Goal: Task Accomplishment & Management: Complete application form

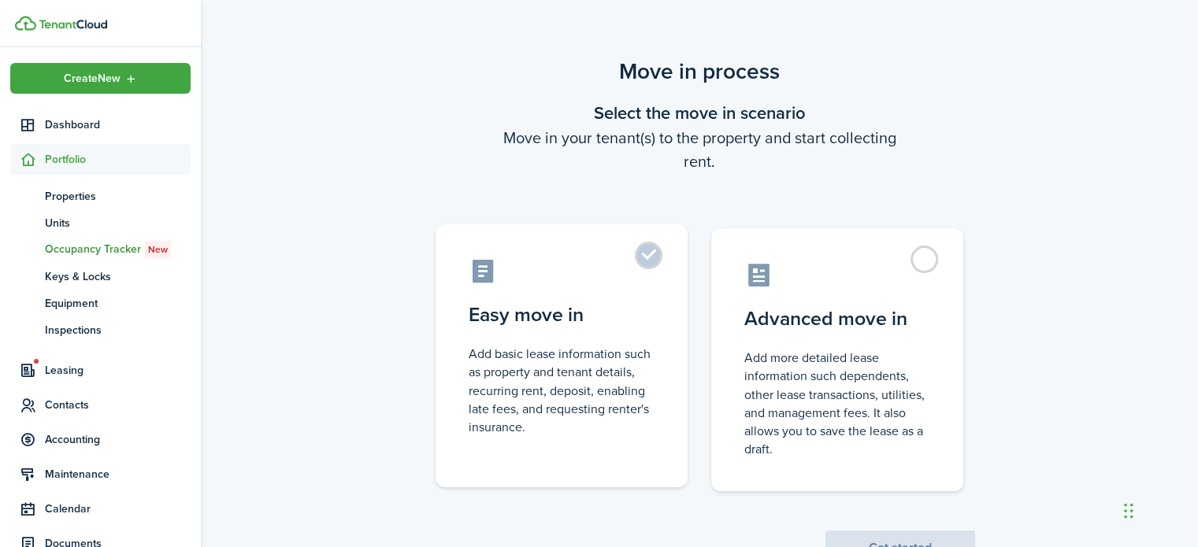
click at [652, 252] on label "Easy move in Add basic lease information such as property and tenant details, r…" at bounding box center [562, 355] width 252 height 263
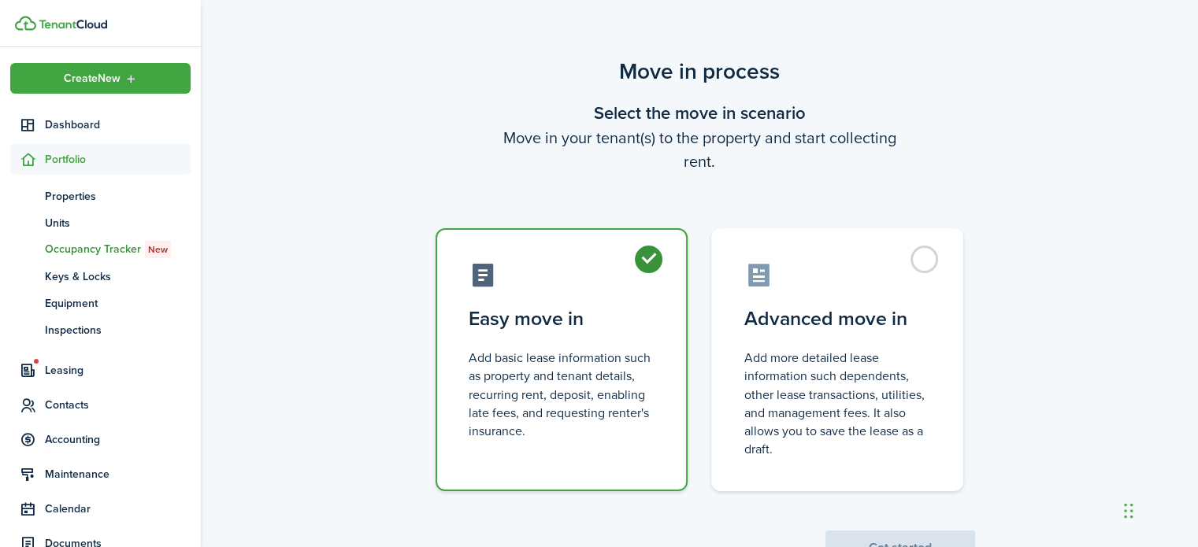
radio input "true"
click at [844, 538] on button "Get started" at bounding box center [900, 548] width 150 height 35
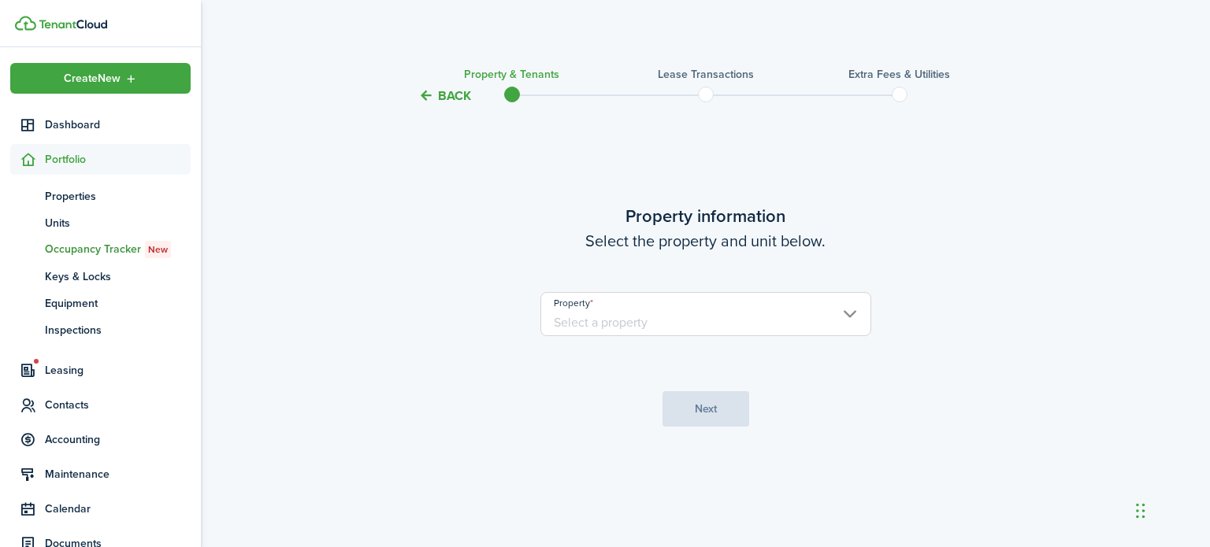
click at [577, 321] on input "Property" at bounding box center [705, 314] width 331 height 44
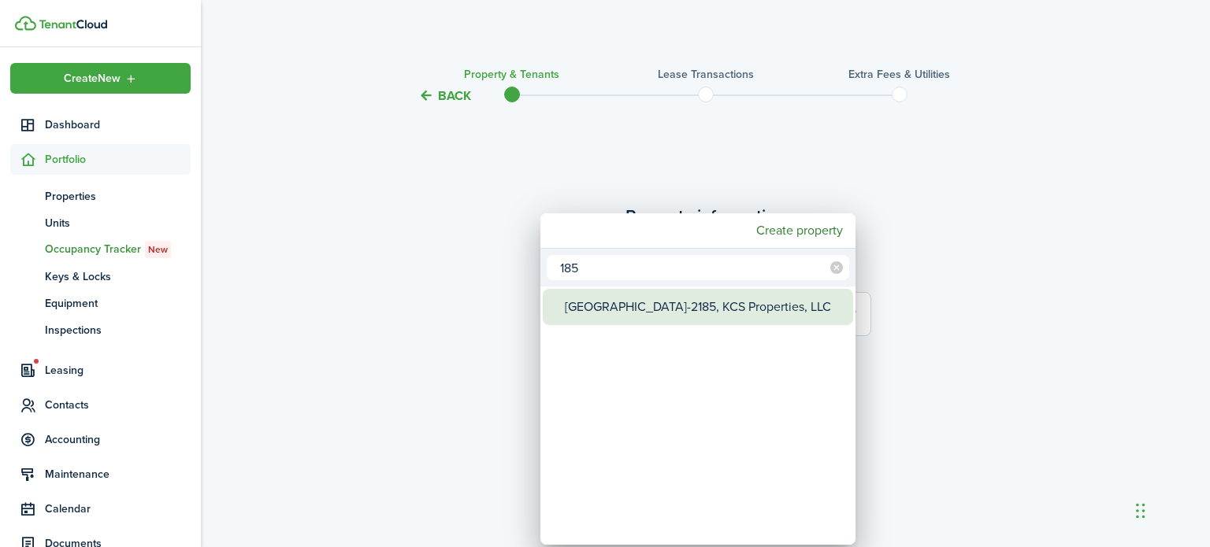
type input "185"
click at [577, 321] on div "[GEOGRAPHIC_DATA]-2185, KCS Properties, LLC" at bounding box center [704, 307] width 279 height 36
type input "[GEOGRAPHIC_DATA]-2185, KCS Properties, LLC"
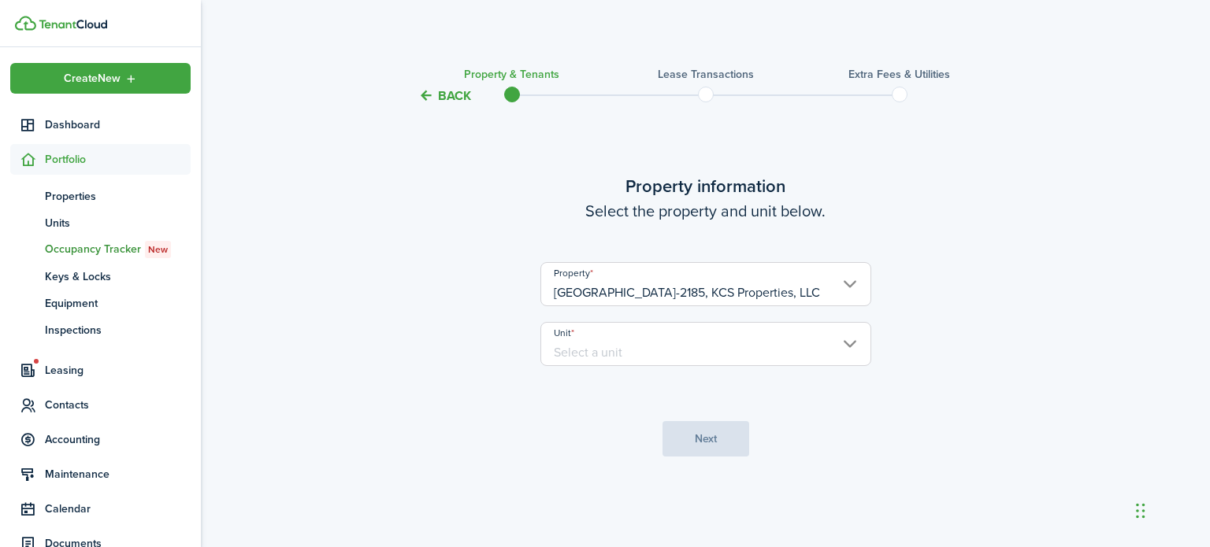
click at [588, 351] on input "Unit" at bounding box center [705, 344] width 331 height 44
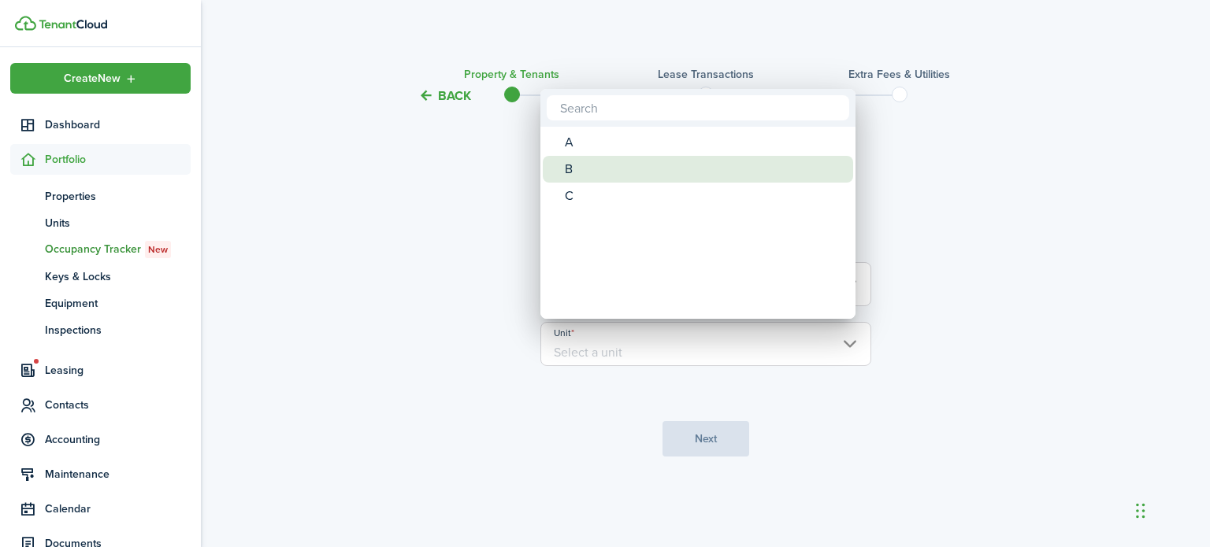
click at [590, 161] on div "B" at bounding box center [704, 169] width 279 height 27
type input "B"
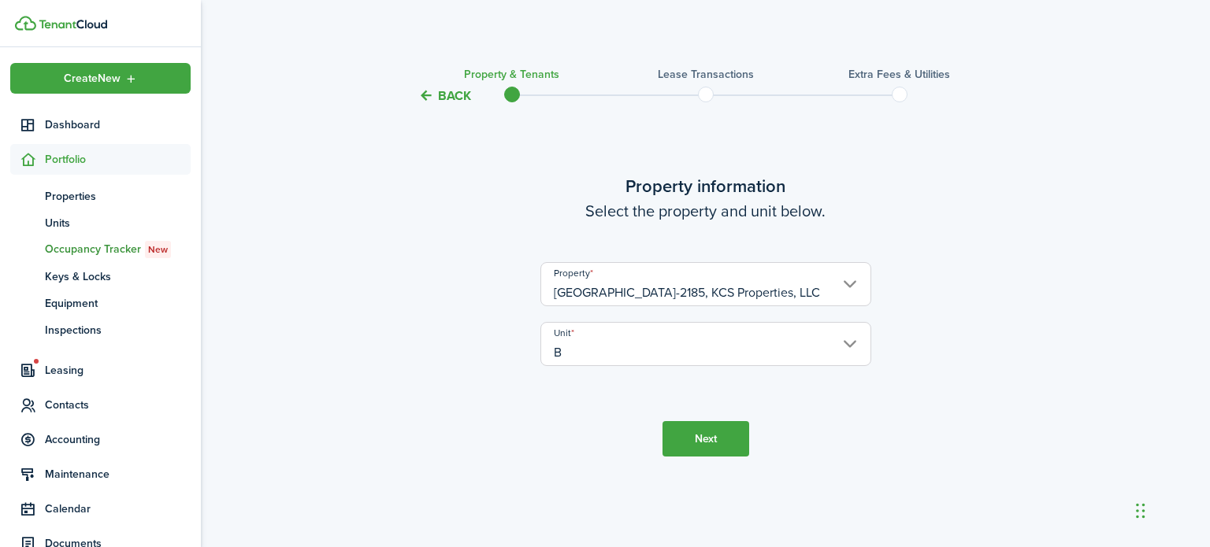
click at [698, 436] on button "Next" at bounding box center [705, 438] width 87 height 35
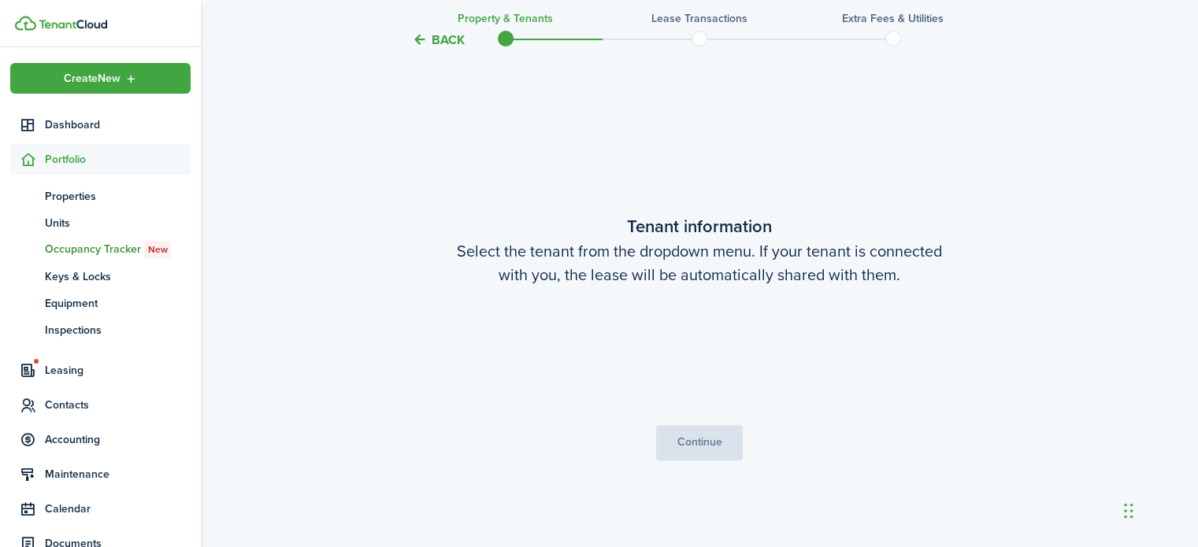
scroll to position [442, 0]
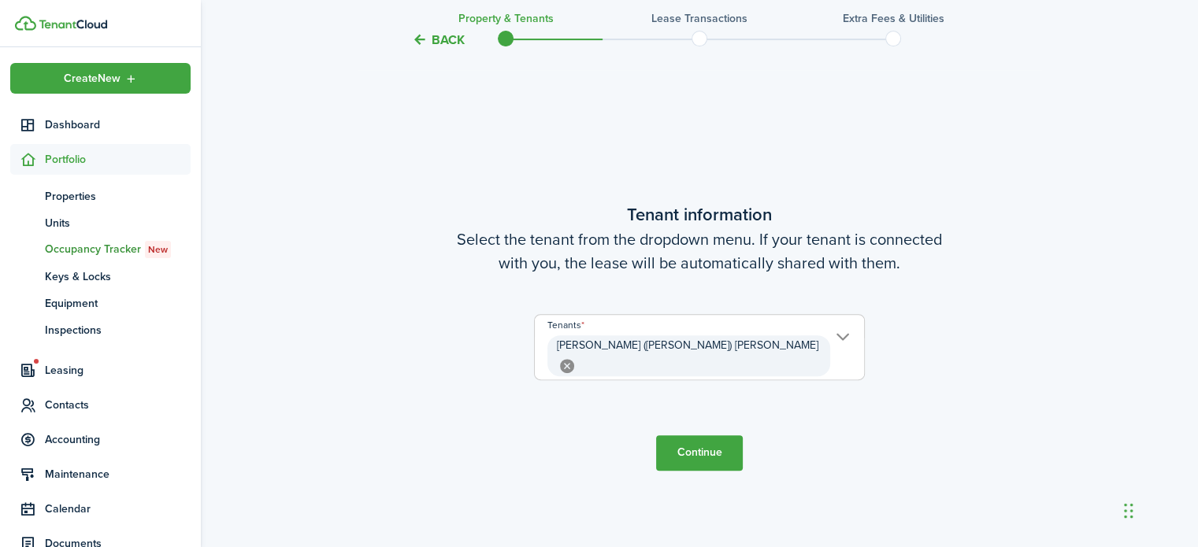
click at [698, 436] on button "Continue" at bounding box center [699, 453] width 87 height 35
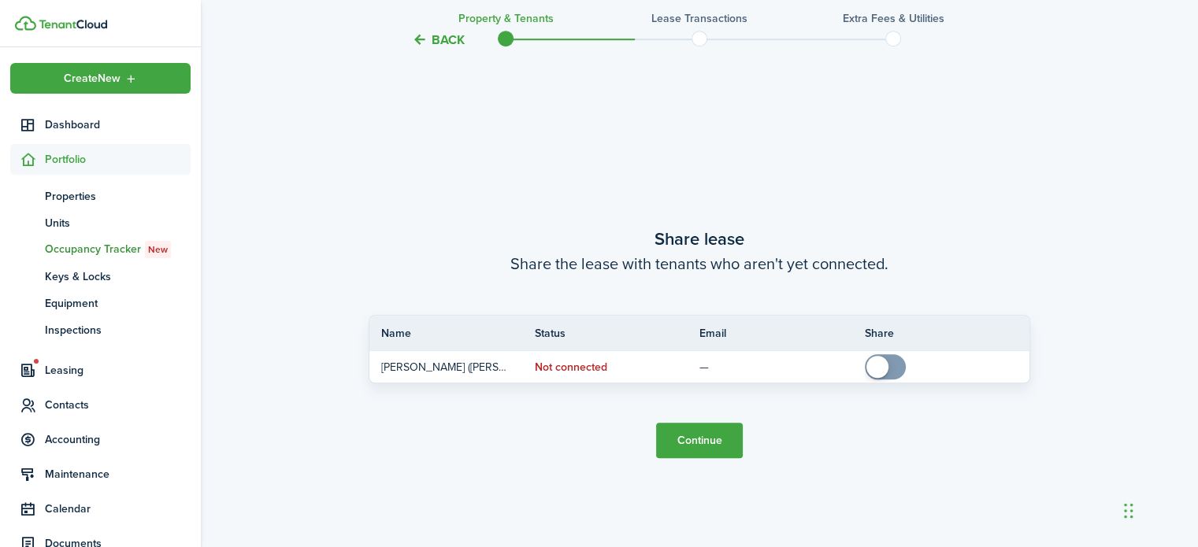
scroll to position [989, 0]
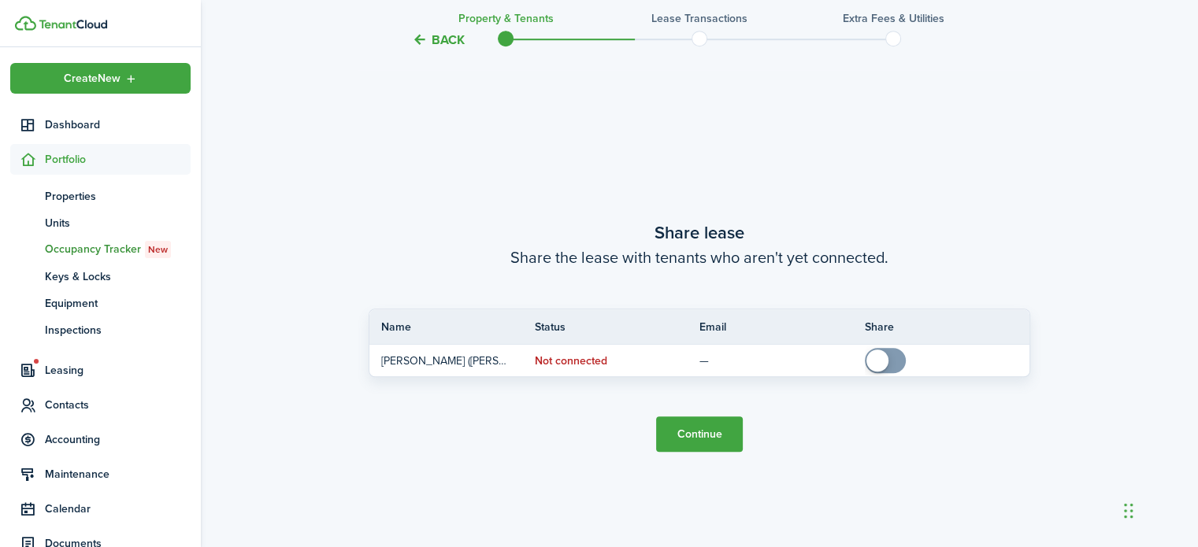
click at [698, 436] on button "Continue" at bounding box center [699, 434] width 87 height 35
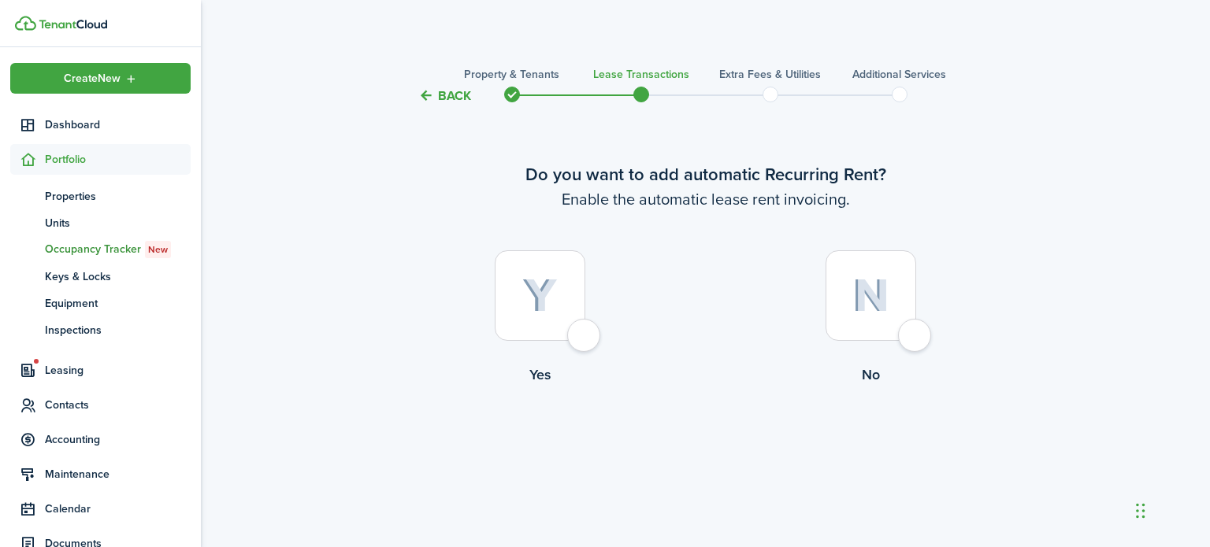
click at [577, 338] on div at bounding box center [540, 295] width 91 height 91
radio input "true"
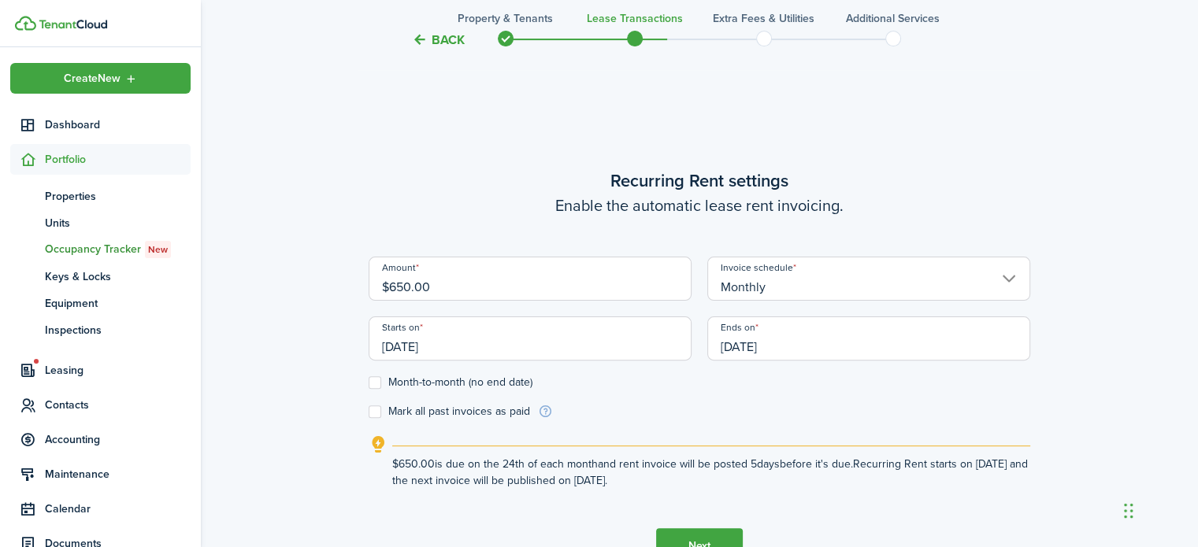
scroll to position [442, 0]
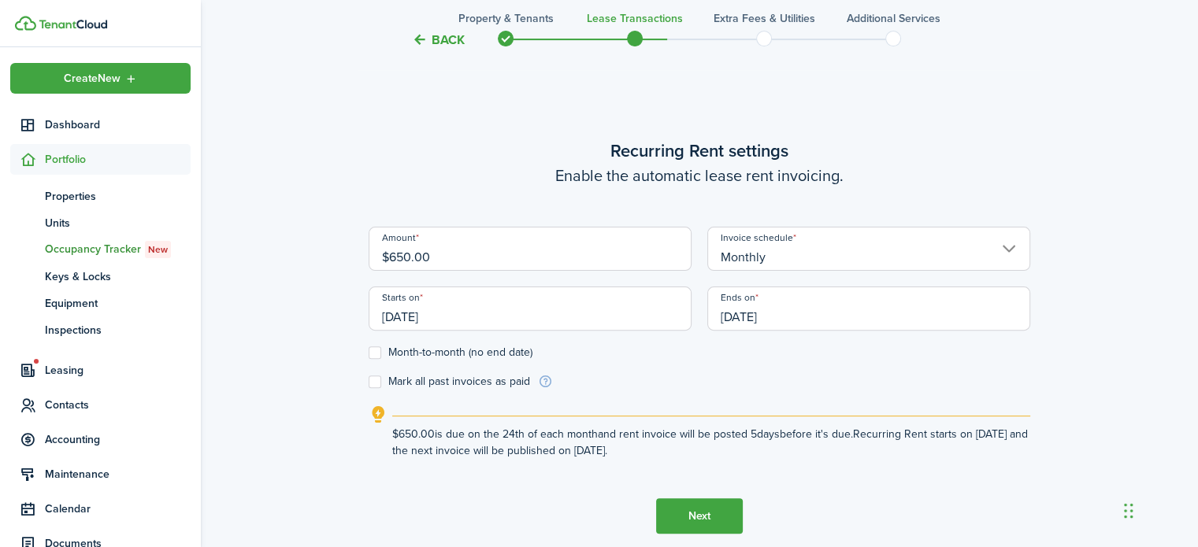
click at [501, 250] on input "$650.00" at bounding box center [530, 249] width 323 height 44
type input "$700.00"
click at [506, 317] on input "[DATE]" at bounding box center [530, 309] width 323 height 44
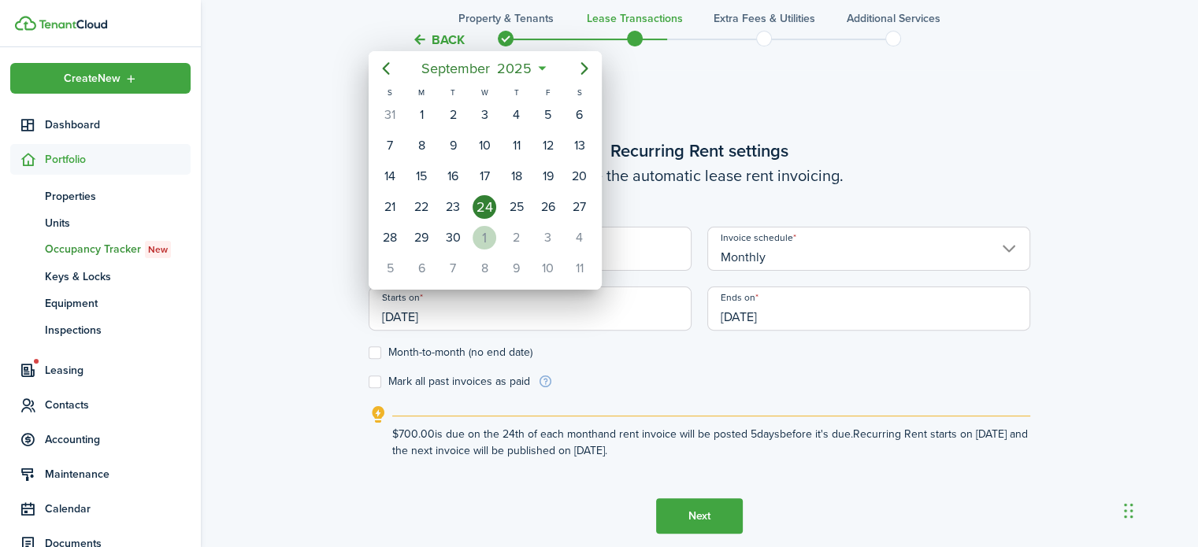
click at [485, 235] on div "1" at bounding box center [485, 238] width 24 height 24
type input "[DATE]"
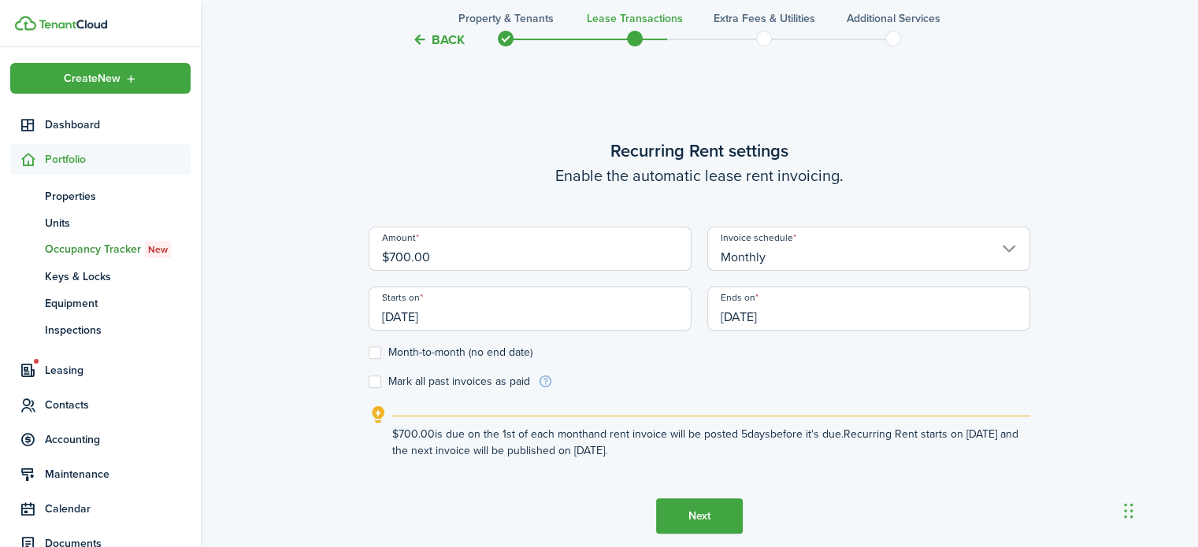
scroll to position [0, 0]
click at [799, 316] on input "[DATE]" at bounding box center [868, 309] width 323 height 44
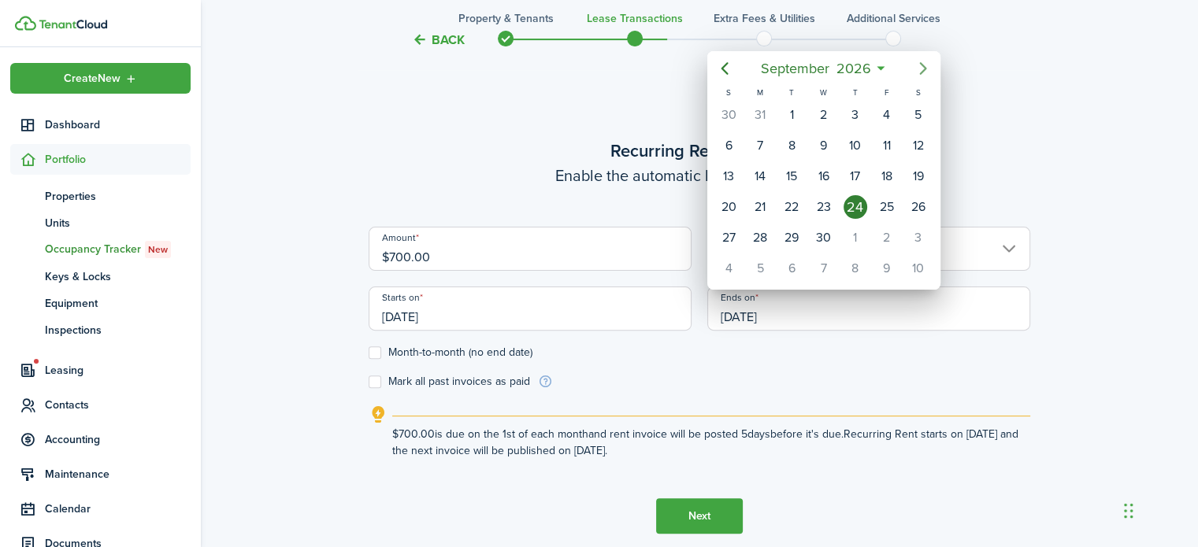
click at [922, 65] on icon "Next page" at bounding box center [922, 68] width 7 height 13
click at [721, 66] on icon "Previous page" at bounding box center [724, 68] width 19 height 19
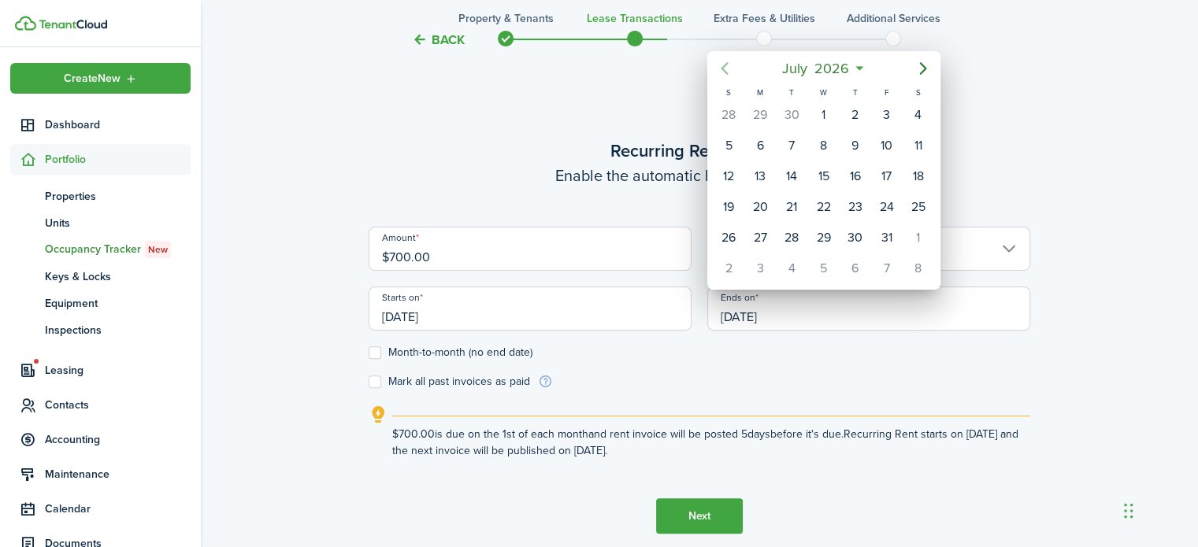
click at [721, 66] on icon "Previous page" at bounding box center [724, 68] width 19 height 19
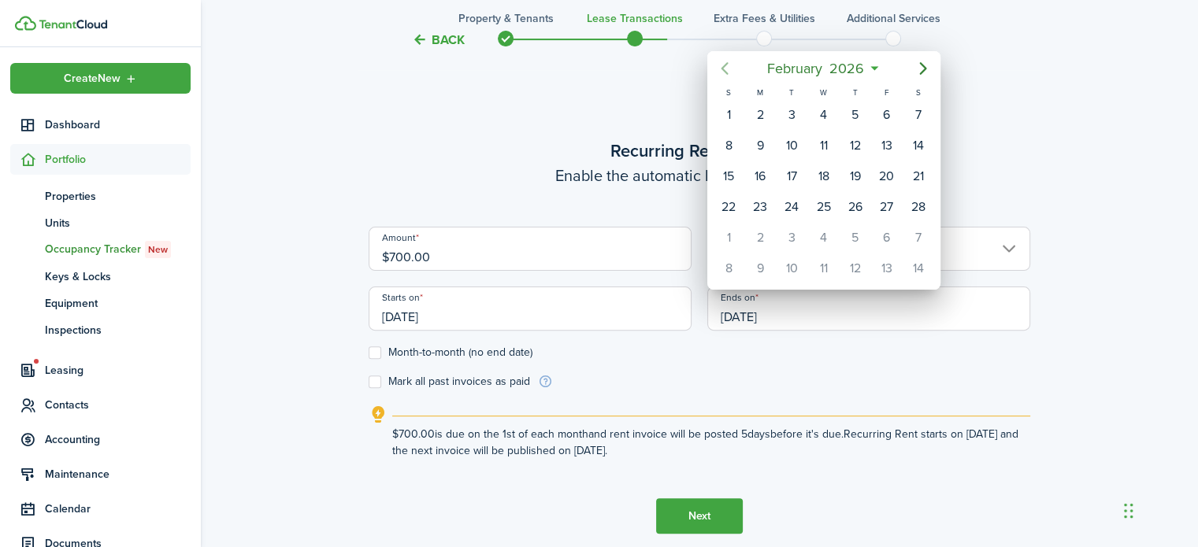
click at [721, 66] on icon "Previous page" at bounding box center [724, 68] width 19 height 19
click at [819, 229] on div "31" at bounding box center [823, 238] width 24 height 24
type input "[DATE]"
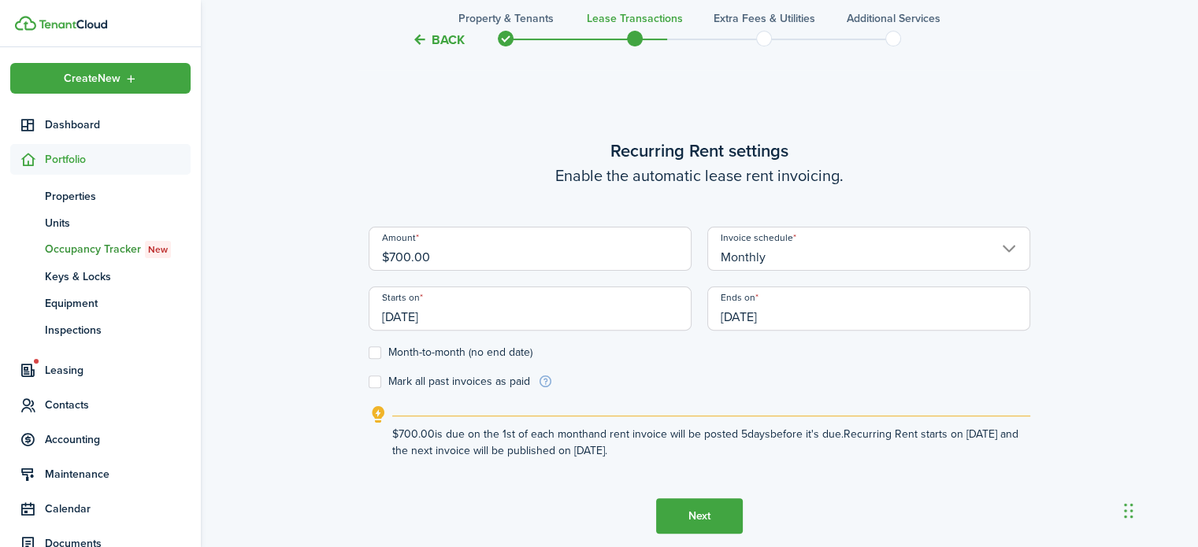
click at [682, 514] on button "Next" at bounding box center [699, 516] width 87 height 35
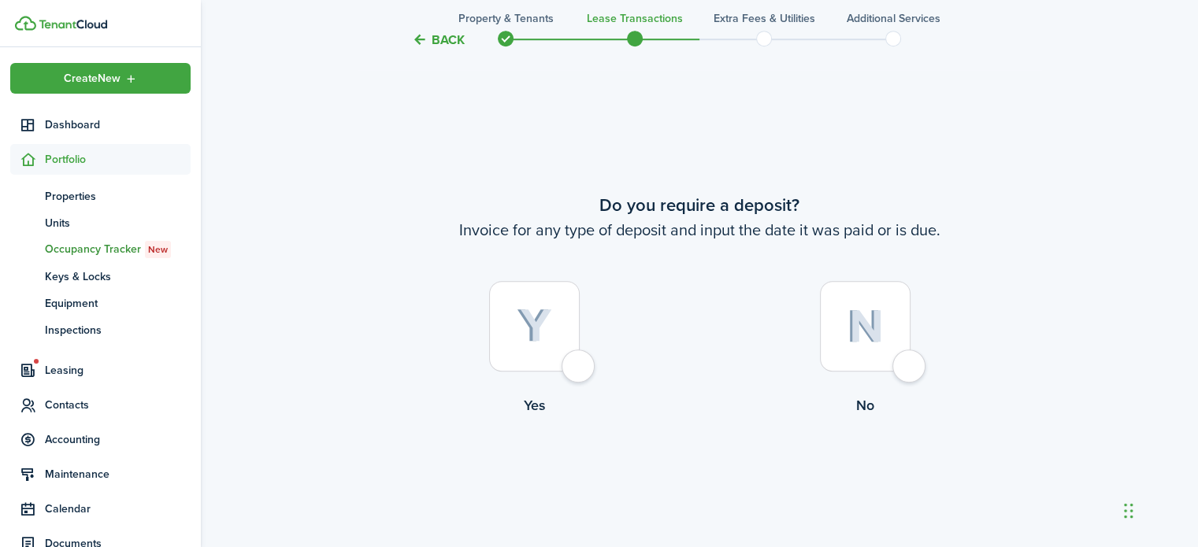
scroll to position [989, 0]
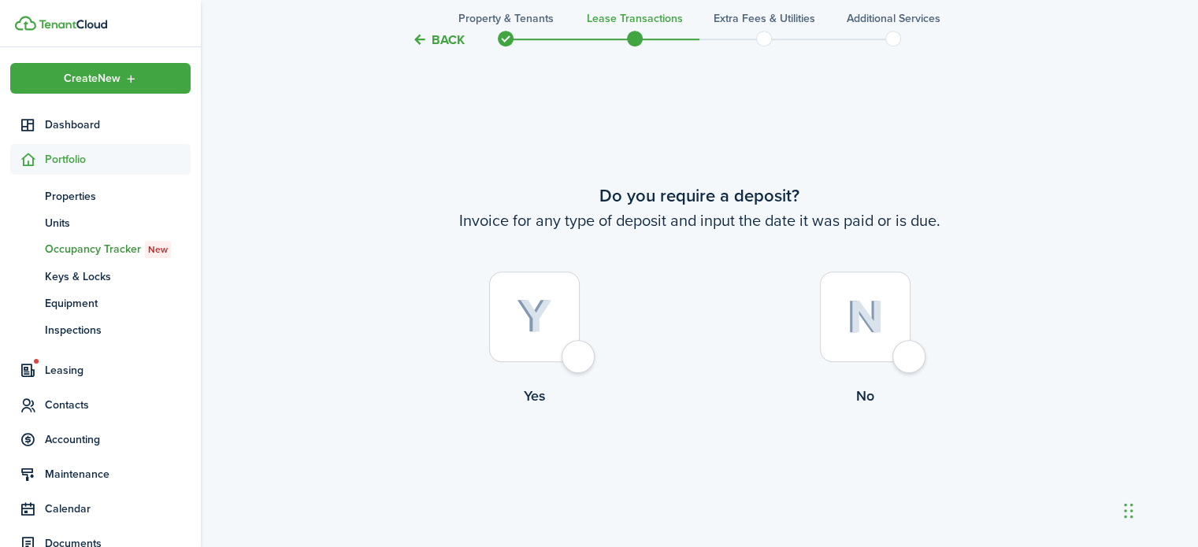
click at [580, 357] on div at bounding box center [534, 317] width 91 height 91
radio input "true"
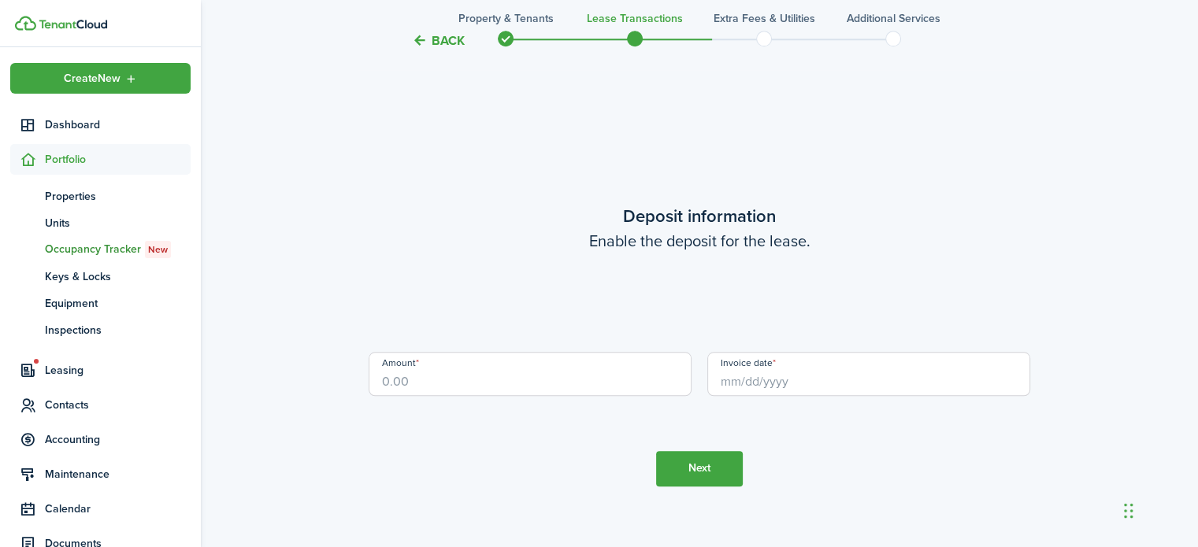
scroll to position [1537, 0]
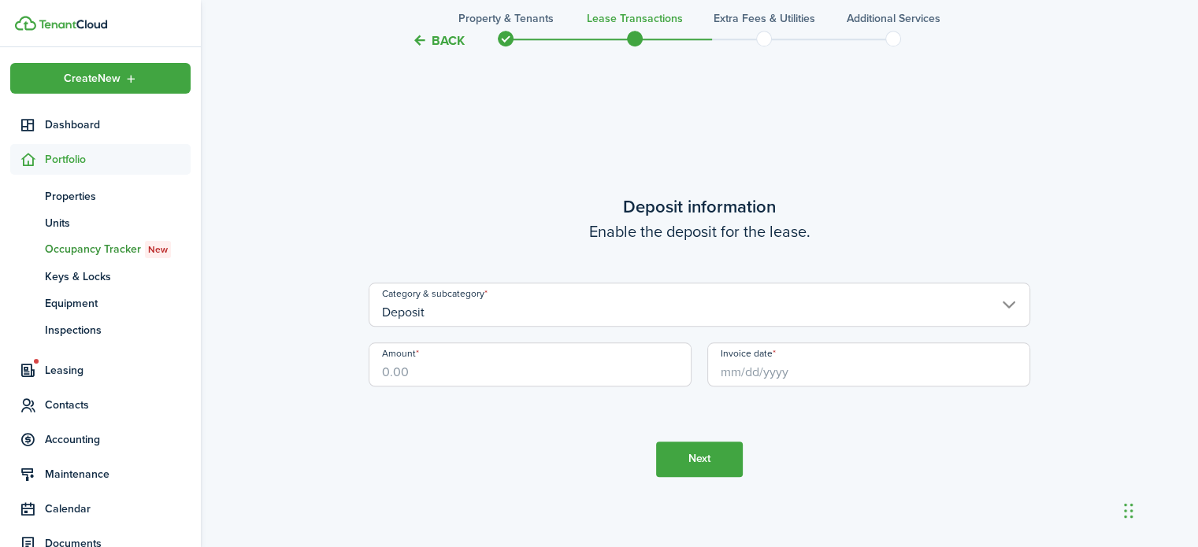
click at [582, 357] on input "Amount" at bounding box center [530, 365] width 323 height 44
type input "$700.00"
click at [620, 416] on tc-wizard-step "Deposit information Enable the deposit for the lease. Category & subcategory De…" at bounding box center [700, 334] width 662 height 547
click at [806, 375] on input "Invoice date" at bounding box center [868, 365] width 323 height 44
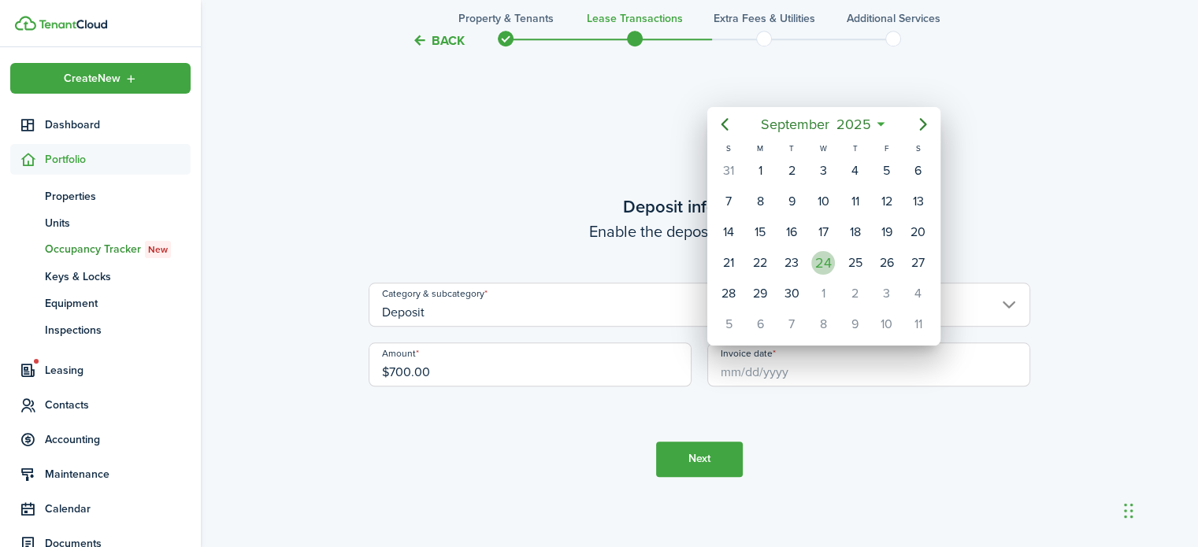
click at [829, 263] on div "24" at bounding box center [823, 263] width 24 height 24
type input "[DATE]"
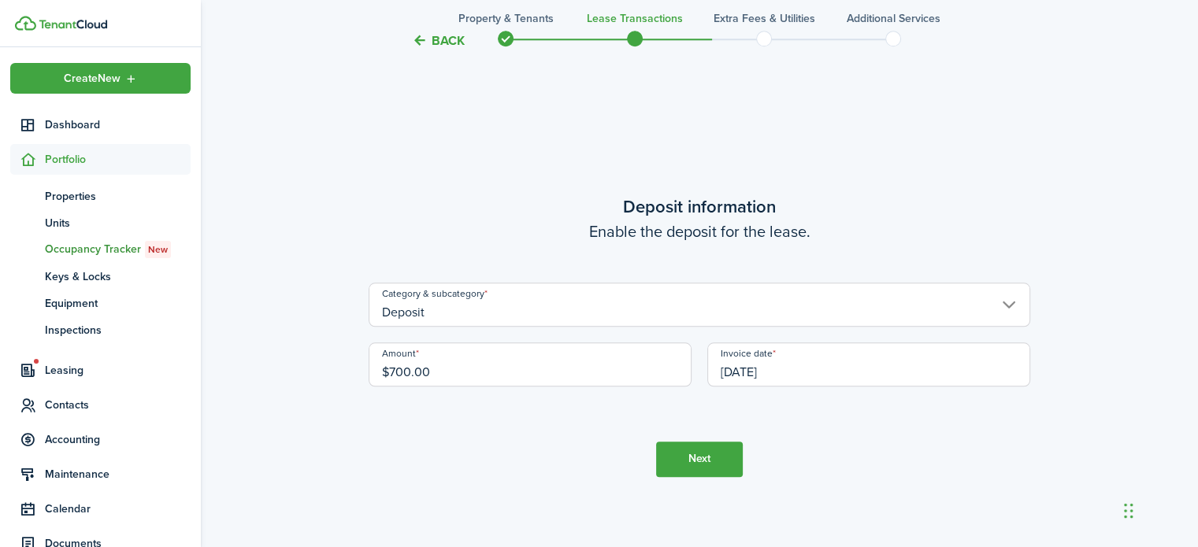
click at [685, 456] on button "Next" at bounding box center [699, 459] width 87 height 35
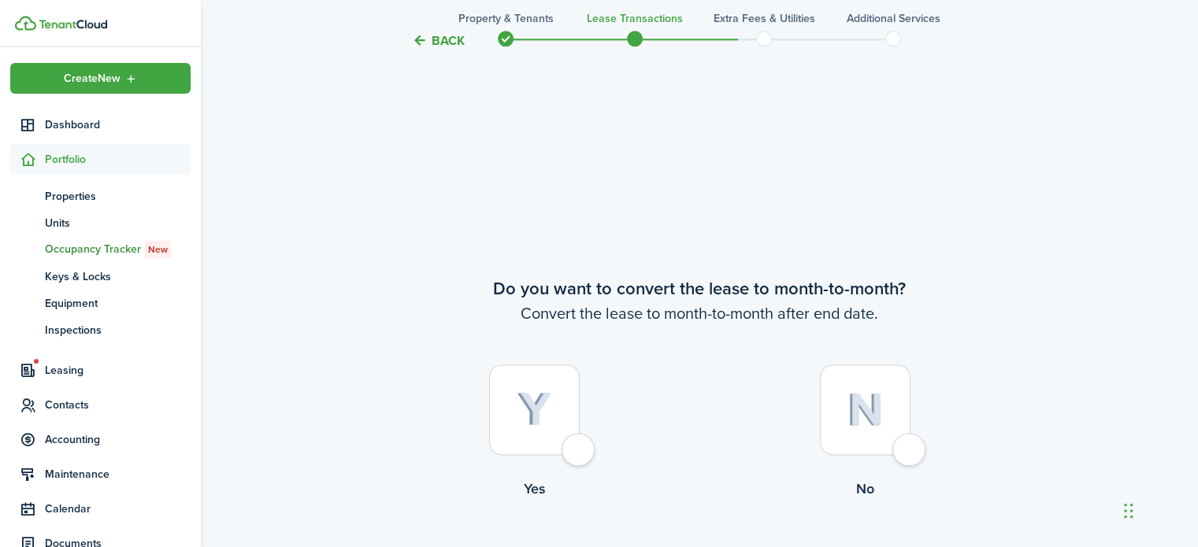
scroll to position [2085, 0]
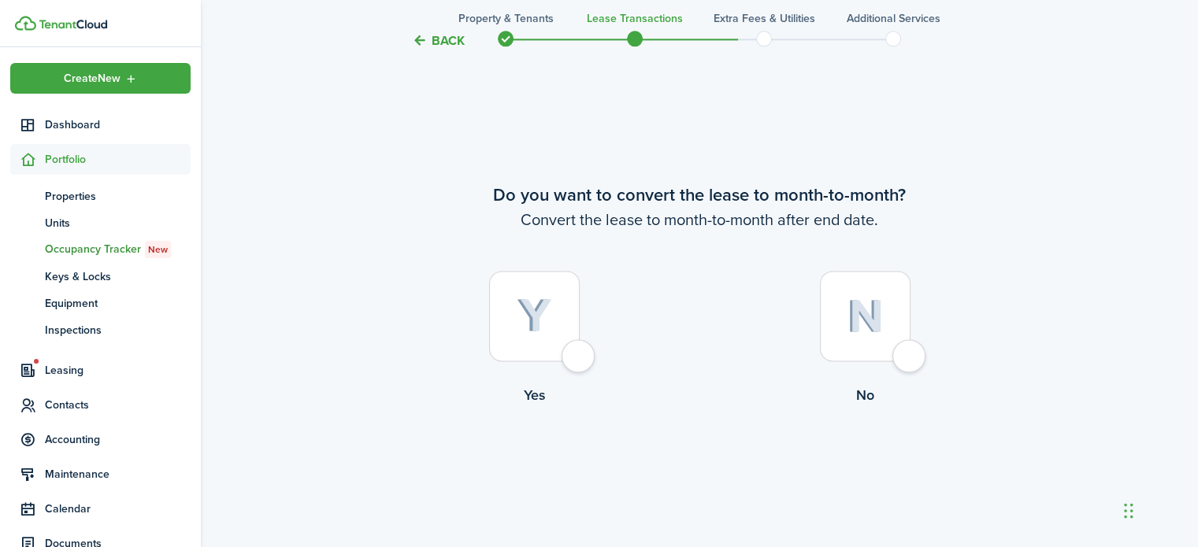
click at [574, 351] on div at bounding box center [534, 316] width 91 height 91
radio input "true"
click at [685, 469] on button "Continue" at bounding box center [699, 470] width 87 height 35
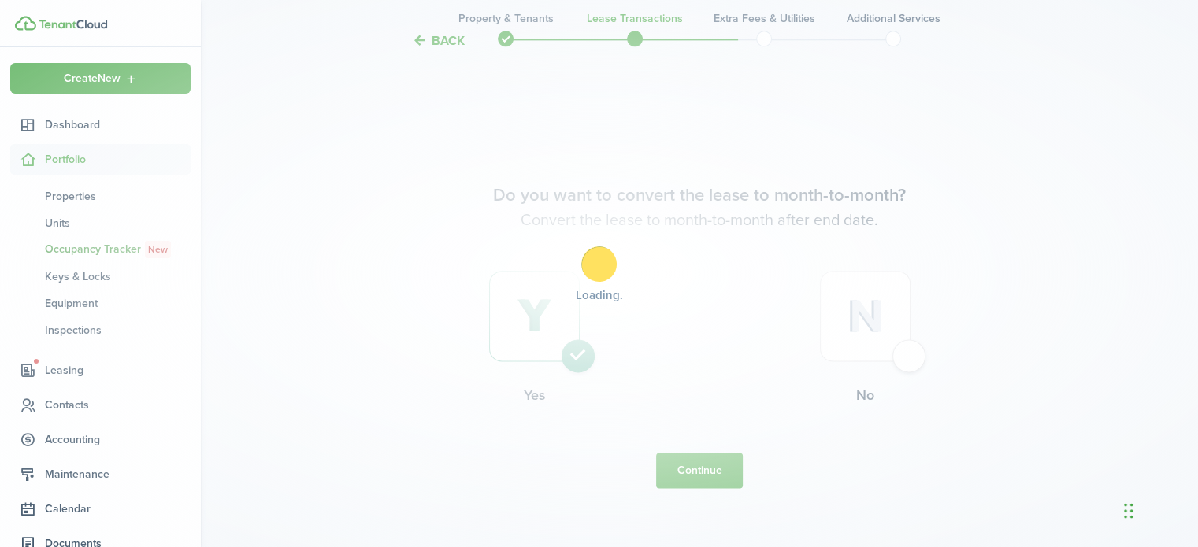
scroll to position [0, 0]
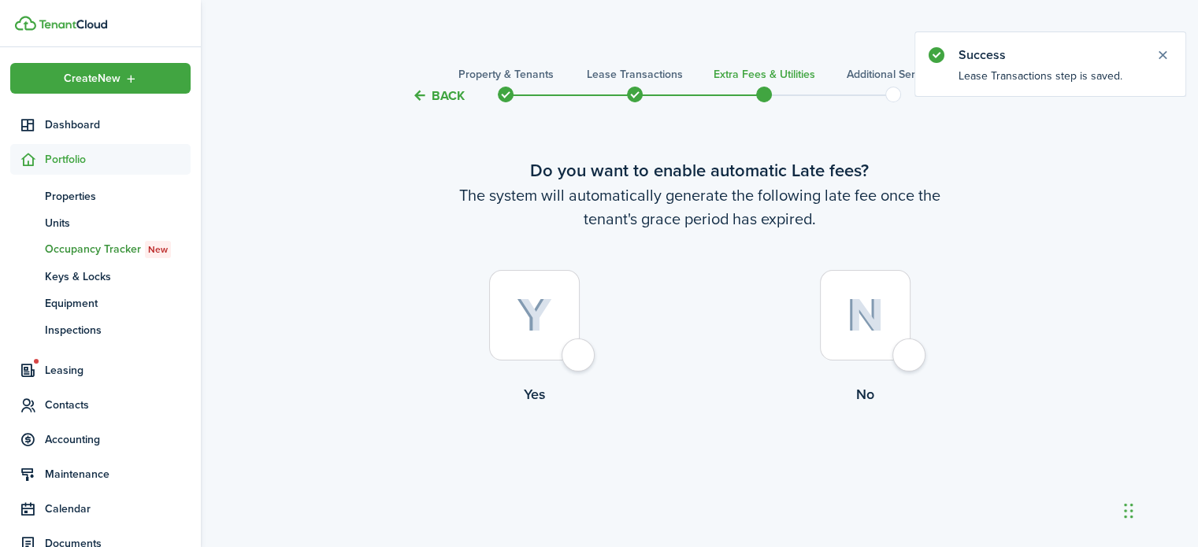
click at [899, 358] on div at bounding box center [865, 315] width 91 height 91
radio input "true"
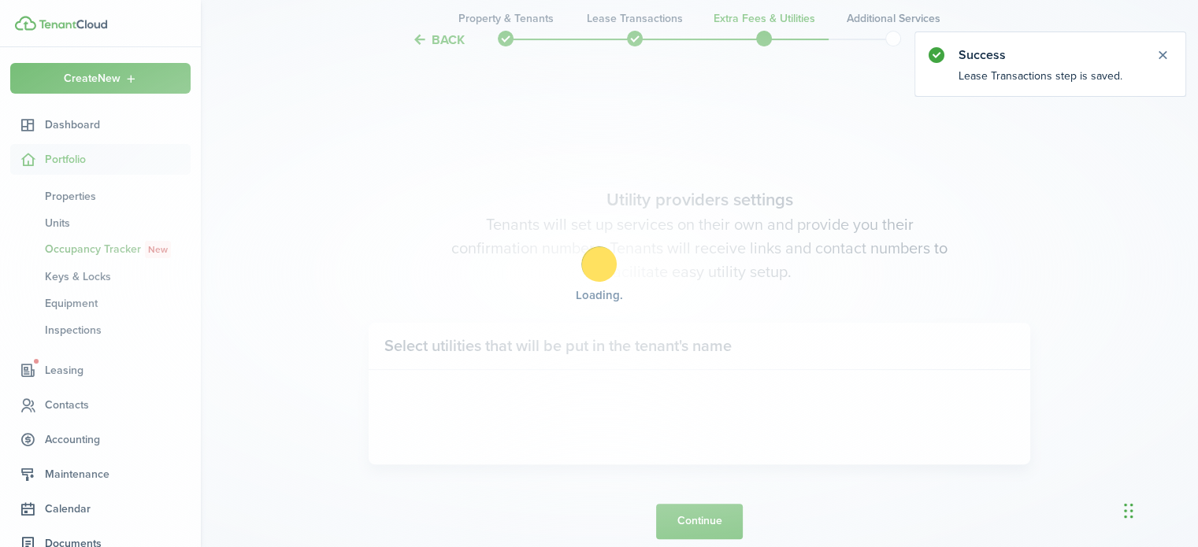
scroll to position [457, 0]
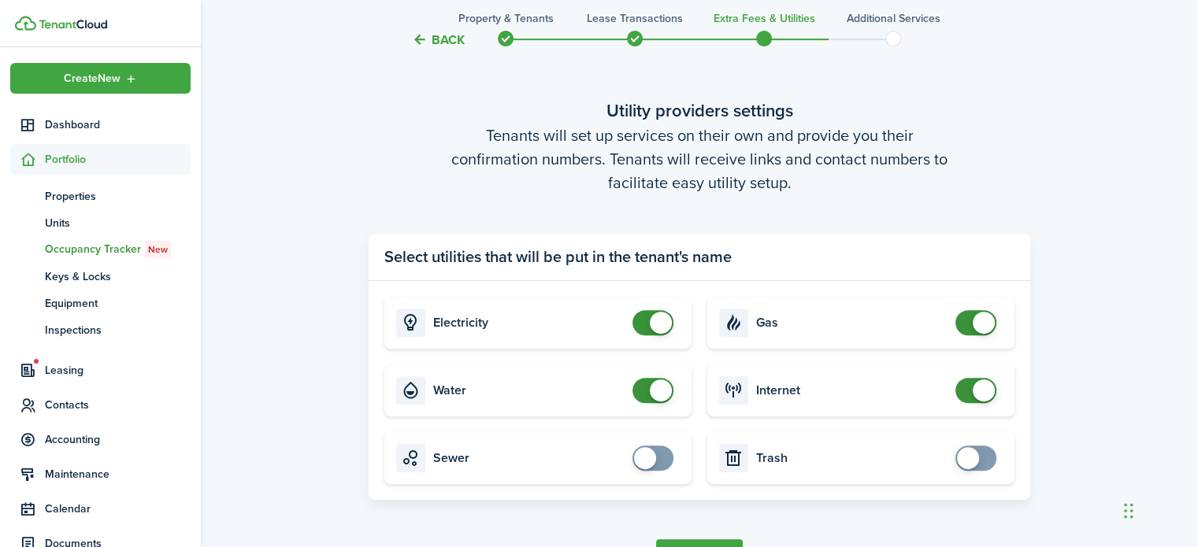
click at [696, 541] on button "Continue" at bounding box center [699, 557] width 87 height 35
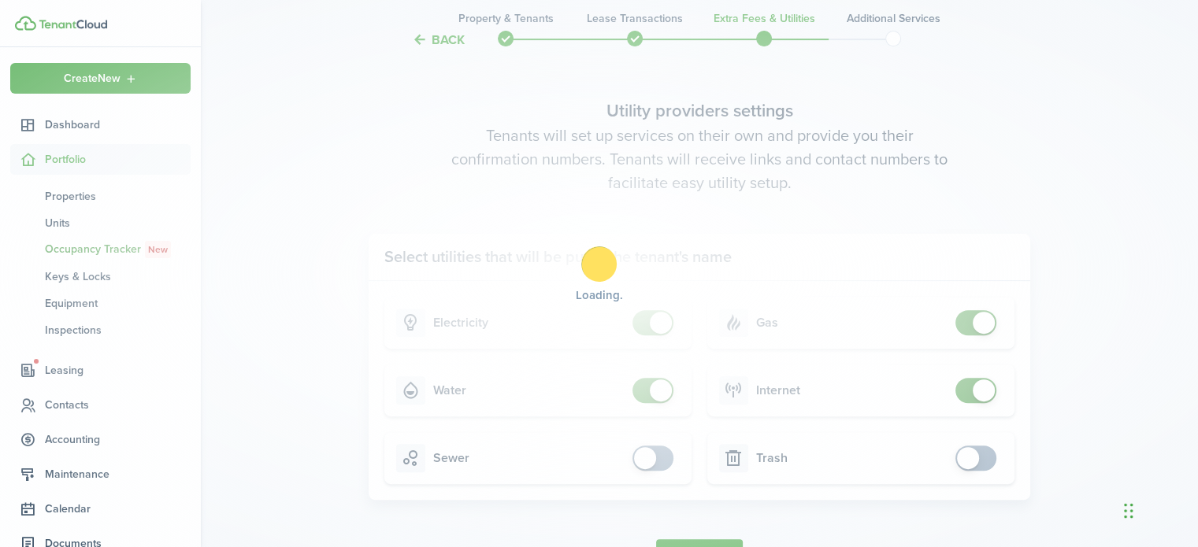
scroll to position [0, 0]
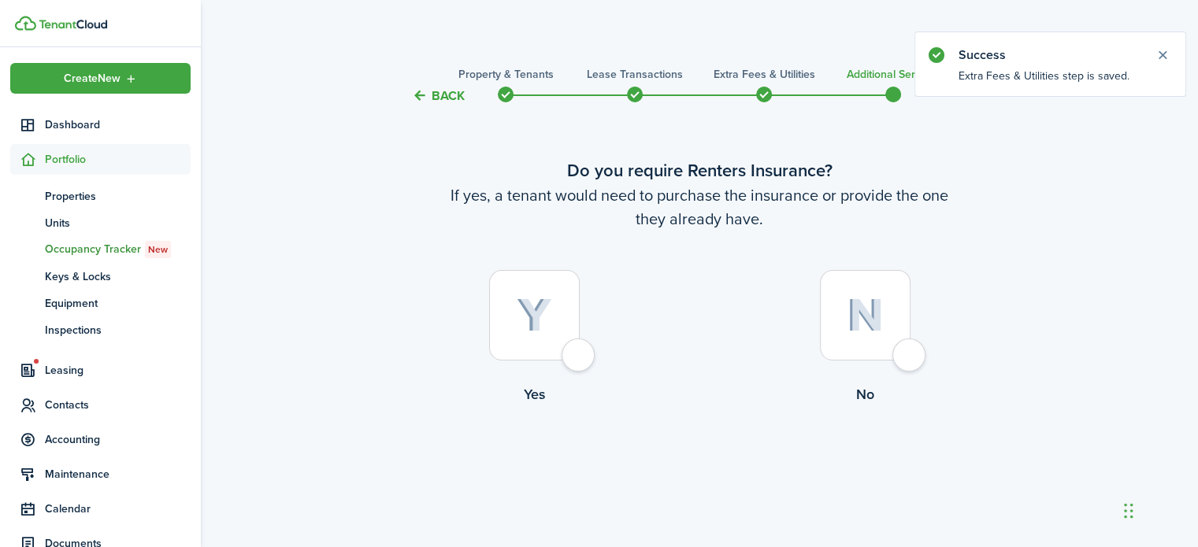
click at [910, 357] on div at bounding box center [865, 315] width 91 height 91
radio input "true"
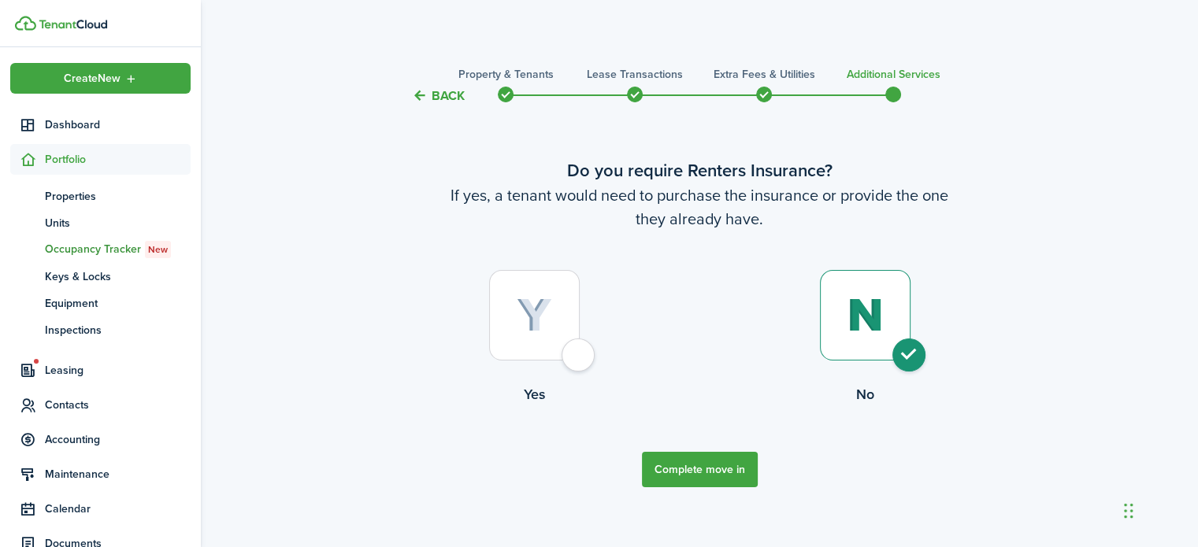
click at [668, 472] on button "Complete move in" at bounding box center [700, 469] width 116 height 35
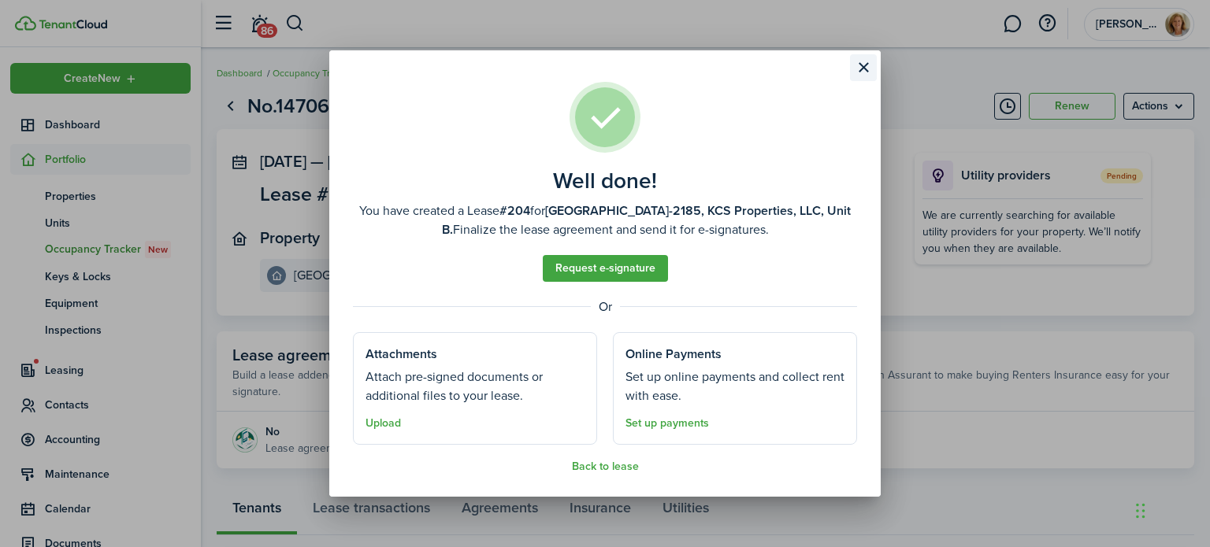
click at [863, 66] on button "Close modal" at bounding box center [863, 67] width 27 height 27
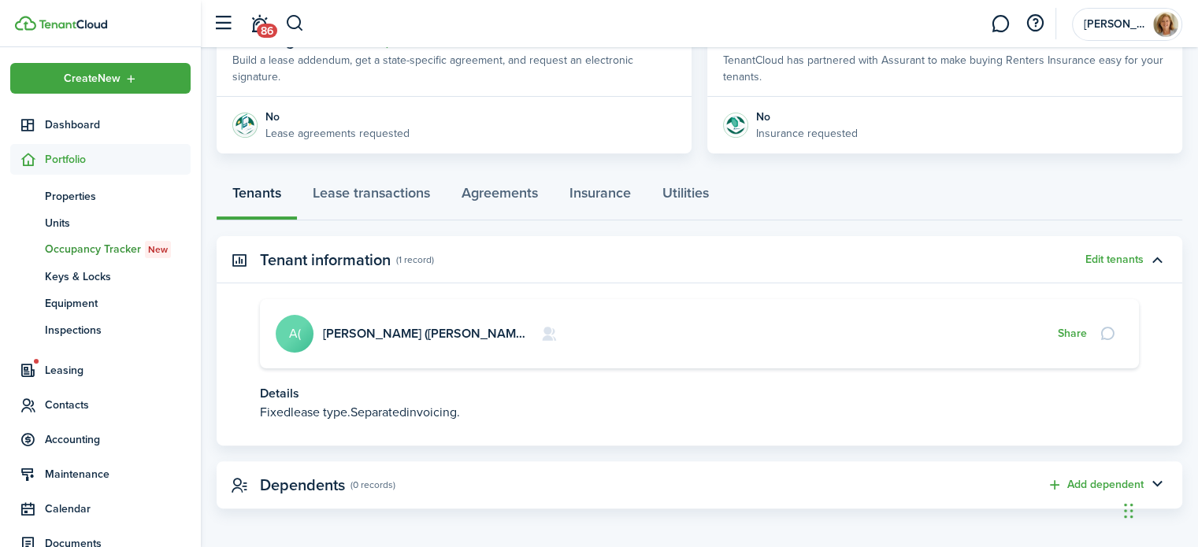
scroll to position [318, 0]
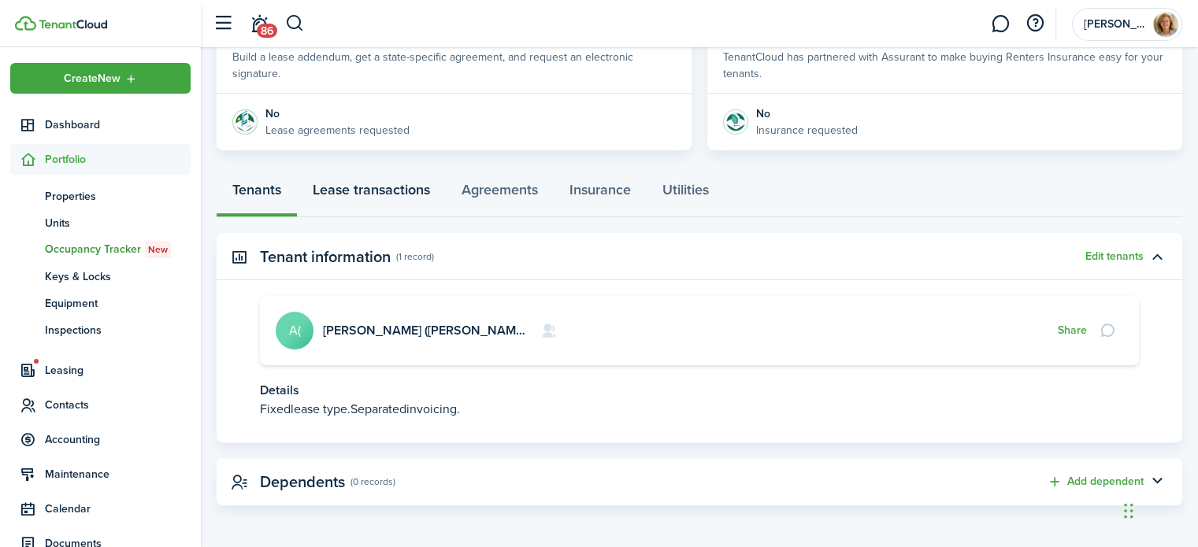
click at [383, 185] on link "Lease transactions" at bounding box center [371, 193] width 149 height 47
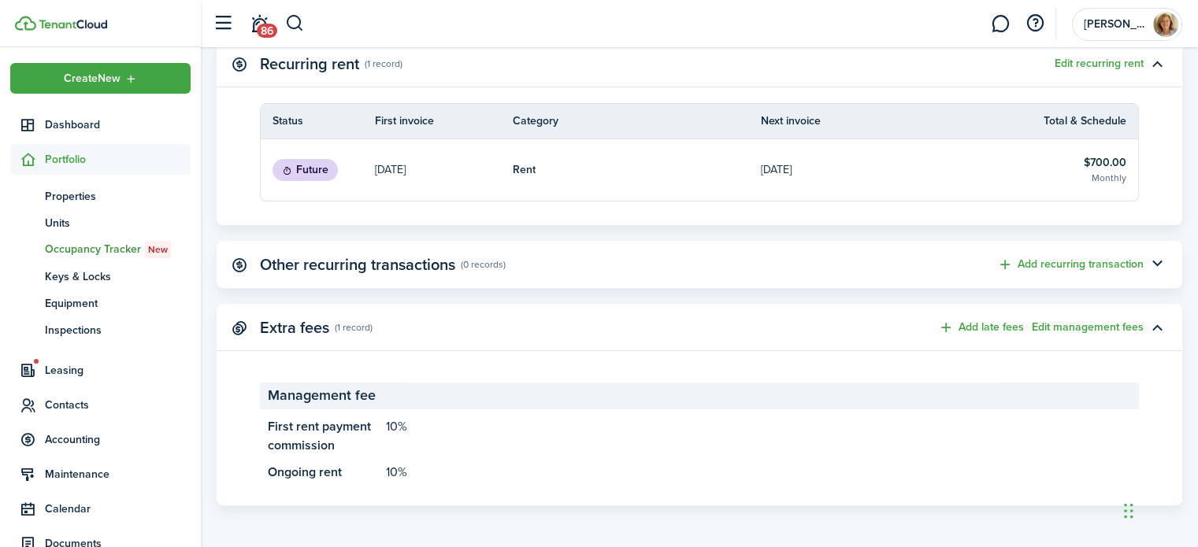
scroll to position [32, 0]
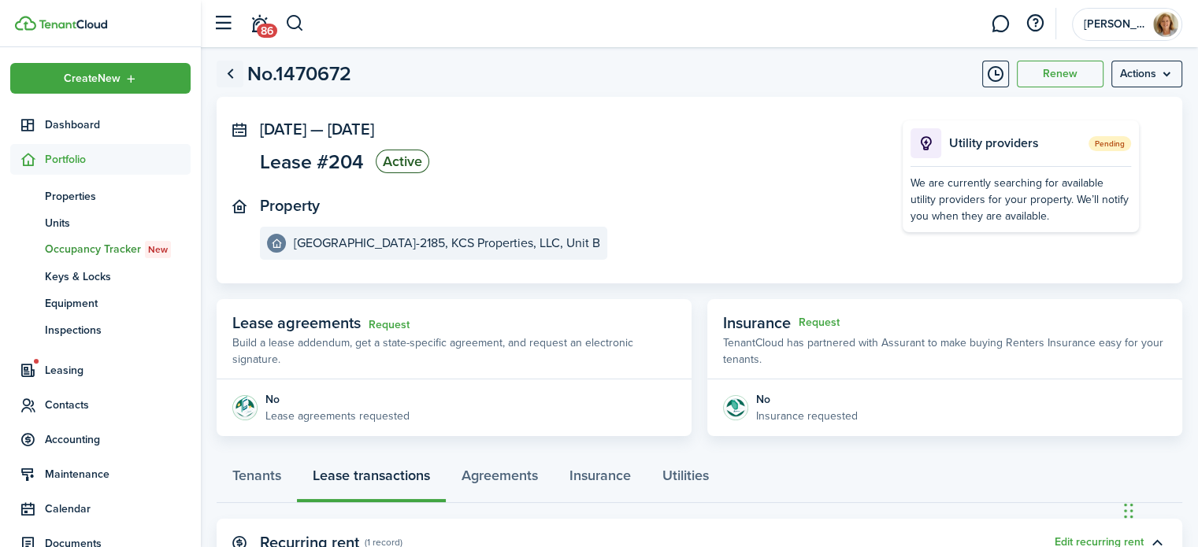
click at [228, 70] on link "Go back" at bounding box center [230, 74] width 27 height 27
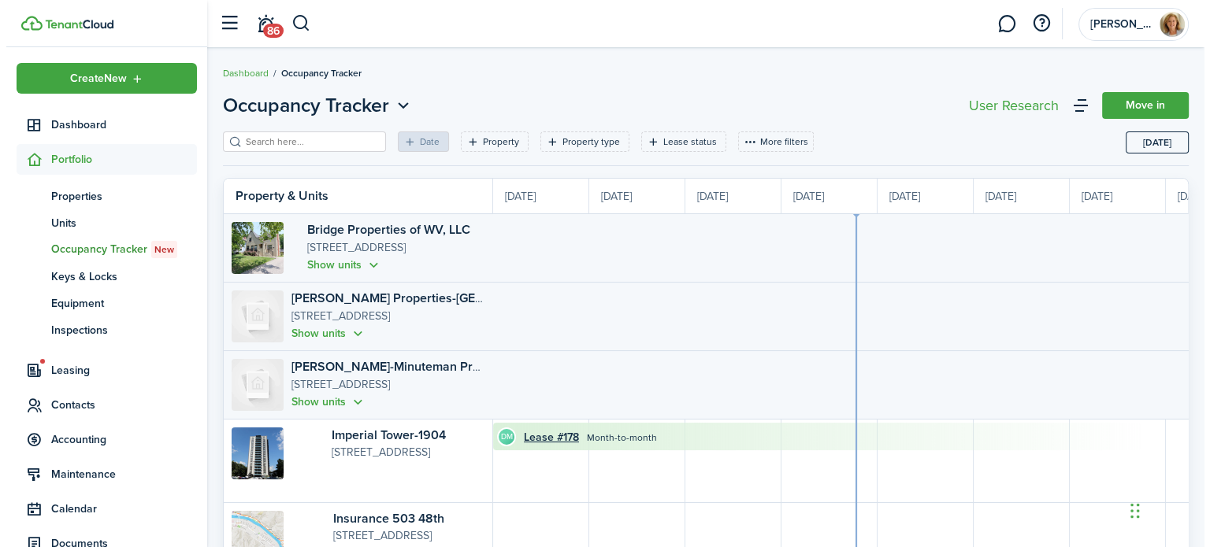
scroll to position [0, 288]
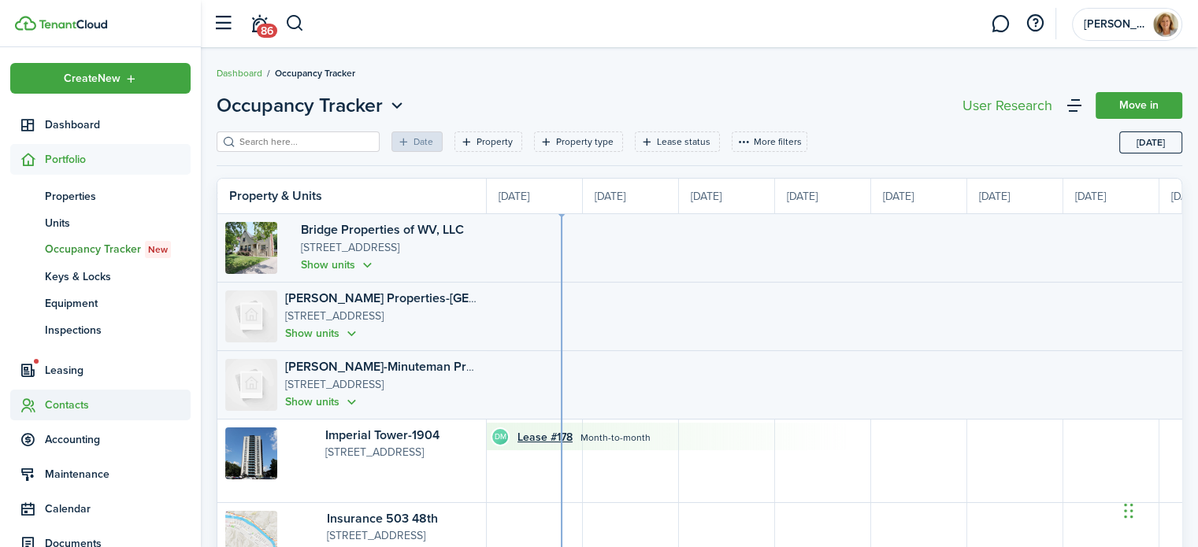
click at [75, 405] on span "Contacts" at bounding box center [118, 405] width 146 height 17
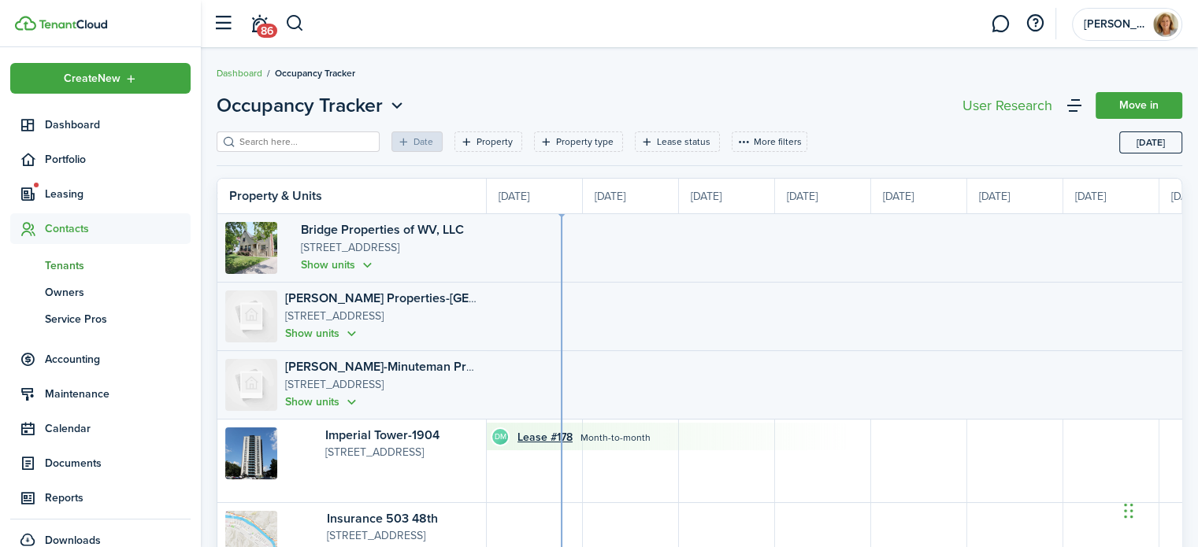
click at [76, 266] on span "Tenants" at bounding box center [118, 266] width 146 height 17
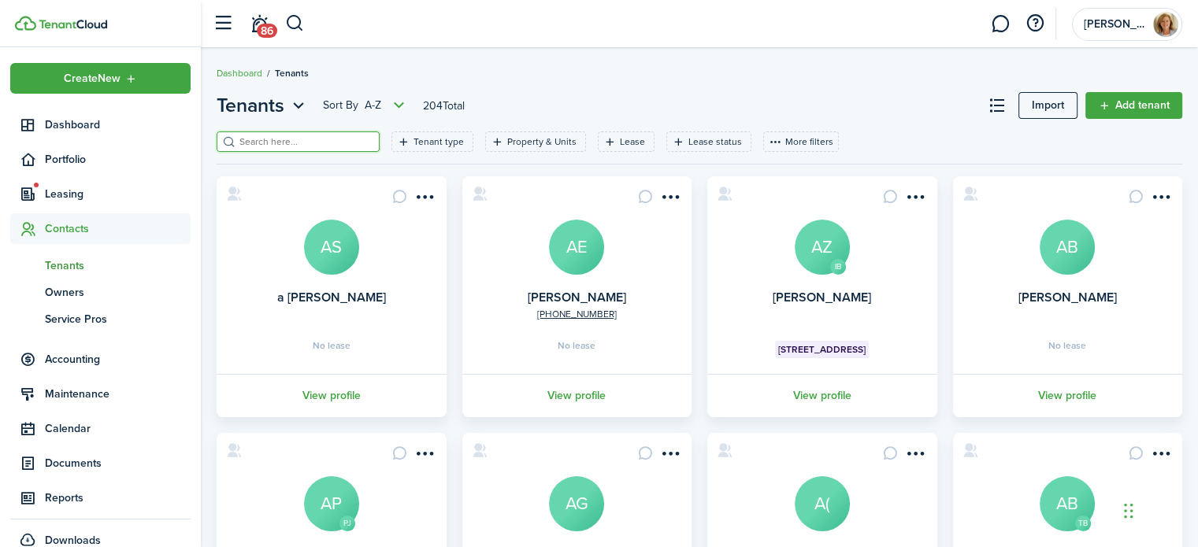
click at [328, 141] on input "search" at bounding box center [304, 142] width 139 height 15
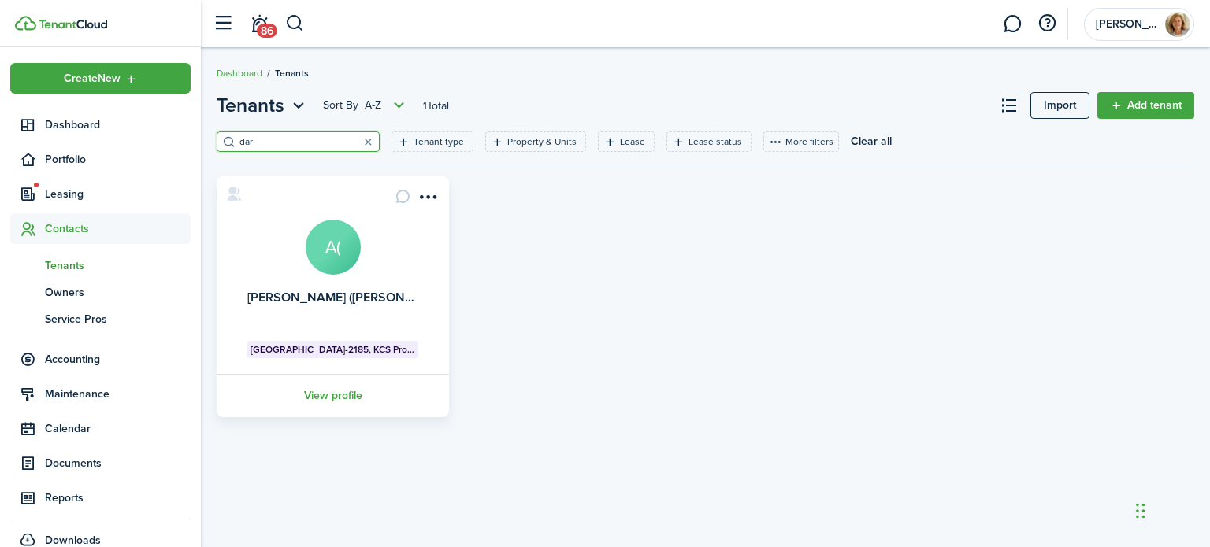
type input "dar"
click at [339, 238] on avatar-text "A(" at bounding box center [333, 247] width 55 height 55
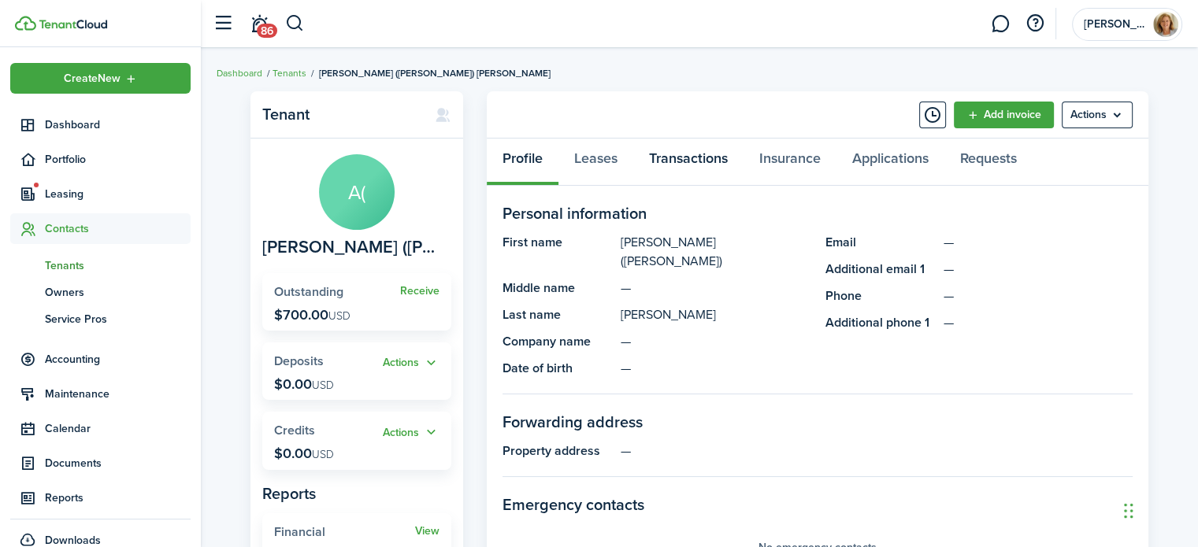
click at [702, 161] on link "Transactions" at bounding box center [688, 162] width 110 height 47
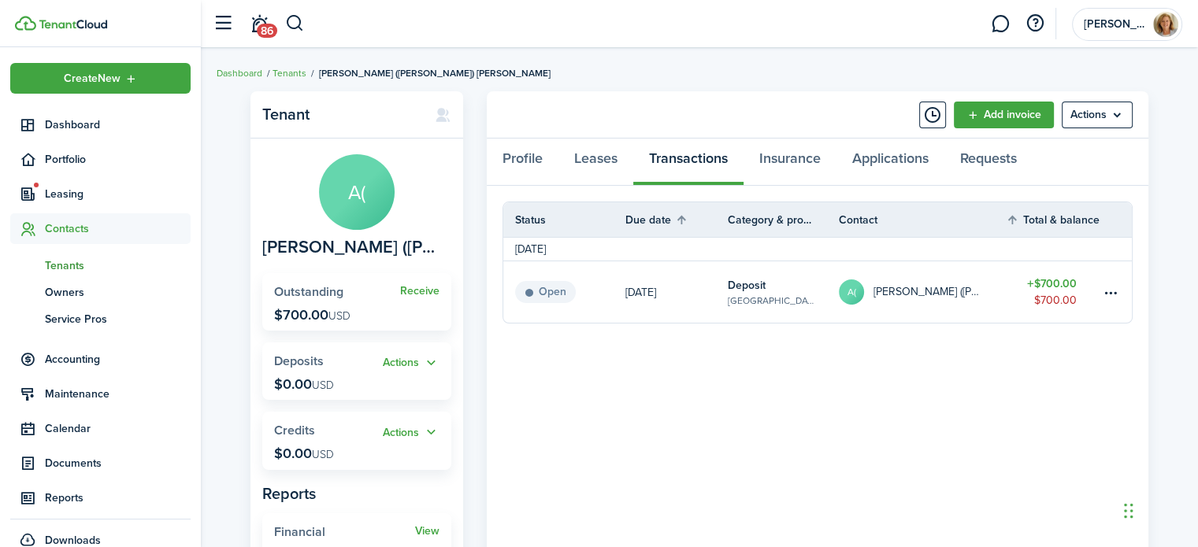
click at [595, 299] on link "Open" at bounding box center [564, 291] width 122 height 61
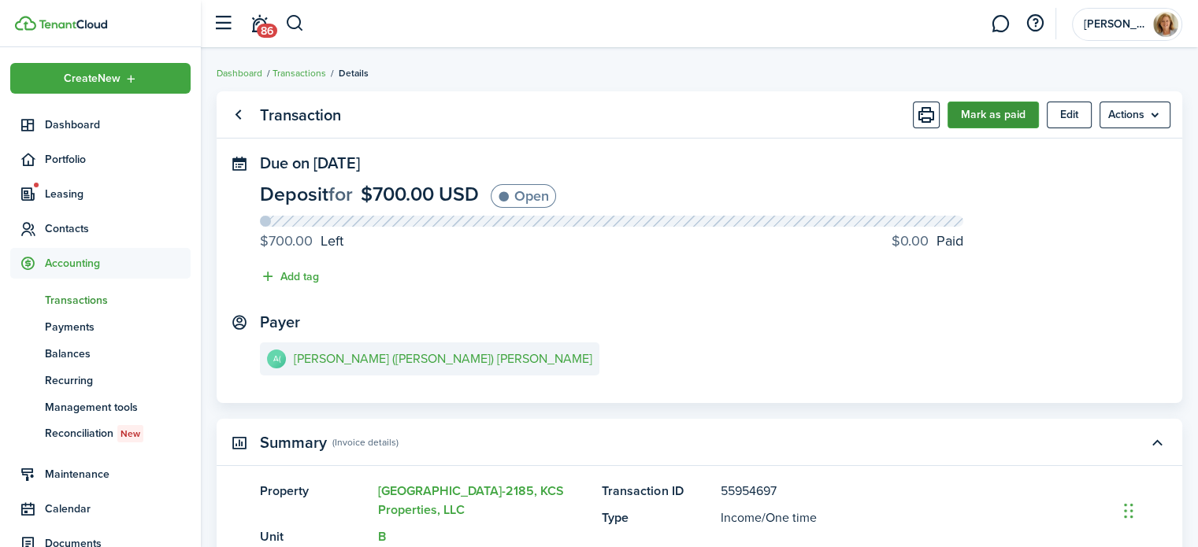
click at [981, 117] on button "Mark as paid" at bounding box center [993, 115] width 91 height 27
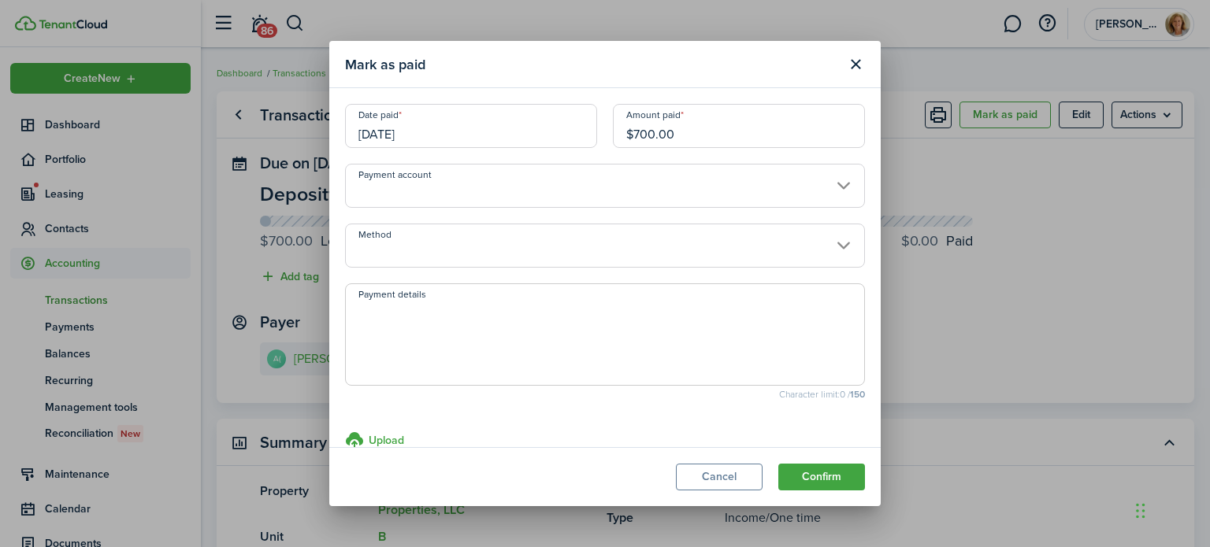
click at [379, 307] on textarea "Payment details" at bounding box center [605, 340] width 518 height 76
type textarea "Transferred from [PERSON_NAME]"
click at [802, 475] on button "Confirm" at bounding box center [821, 477] width 87 height 27
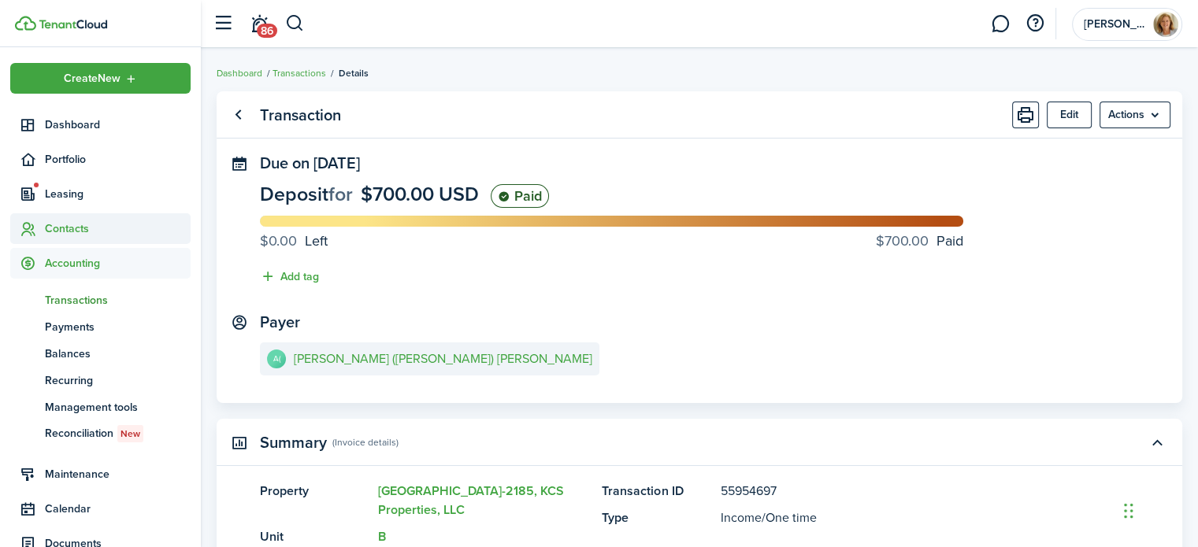
click at [99, 219] on span "Contacts" at bounding box center [100, 228] width 180 height 31
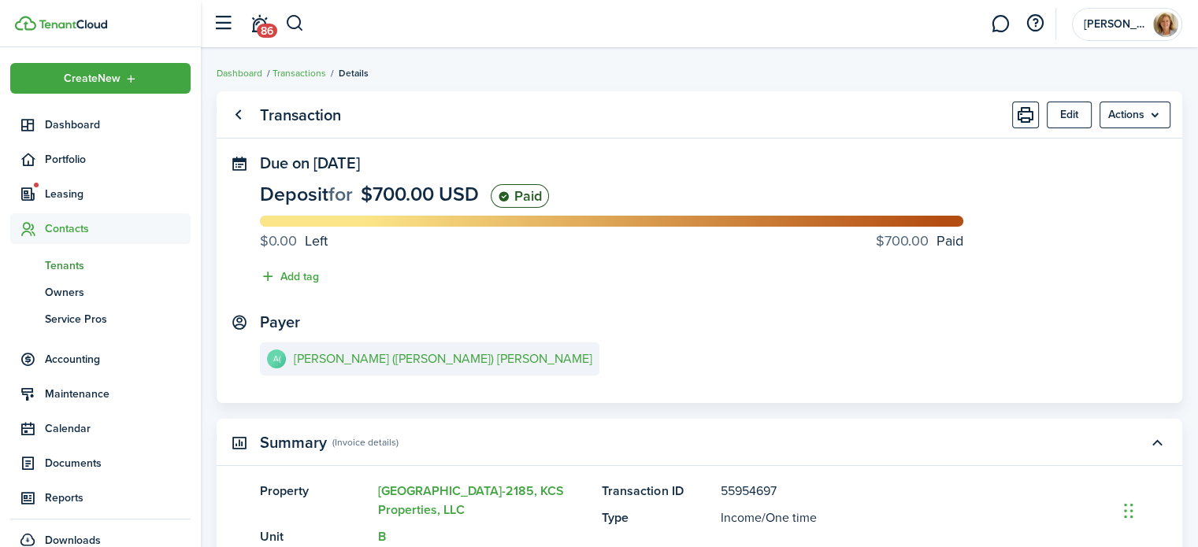
click at [61, 267] on span "Tenants" at bounding box center [118, 266] width 146 height 17
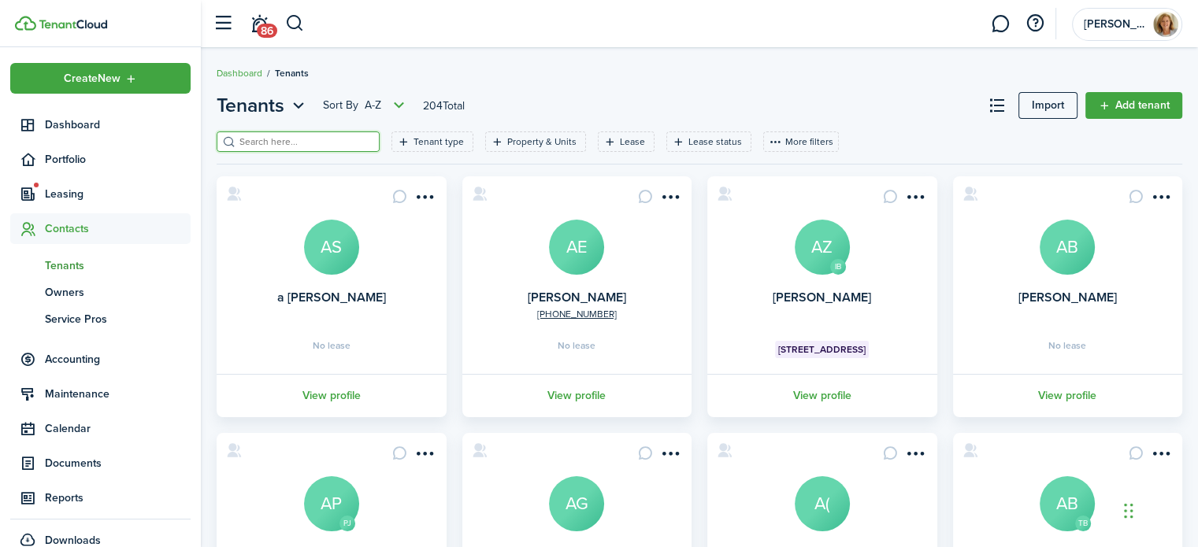
click at [325, 139] on input "search" at bounding box center [304, 142] width 139 height 15
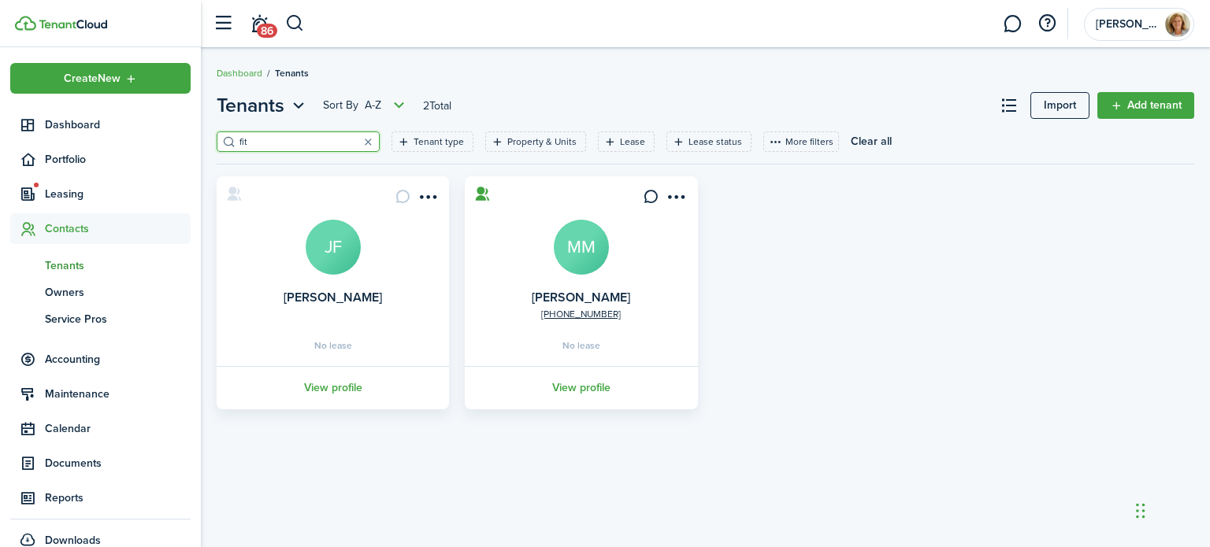
type input "fit"
click at [325, 256] on avatar-text "JF" at bounding box center [333, 247] width 55 height 55
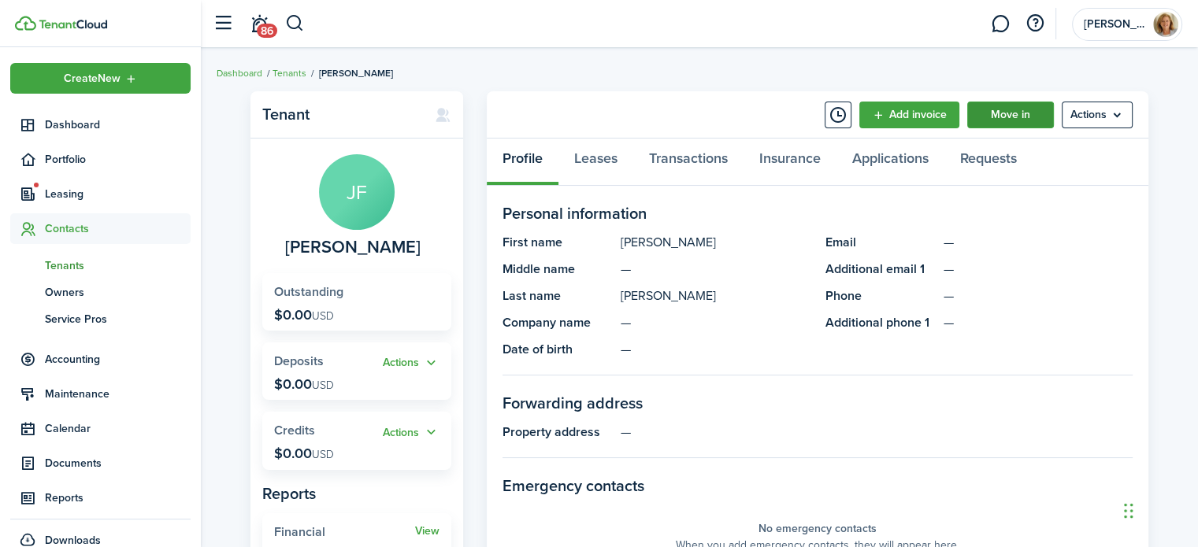
click at [999, 117] on link "Move in" at bounding box center [1010, 115] width 87 height 27
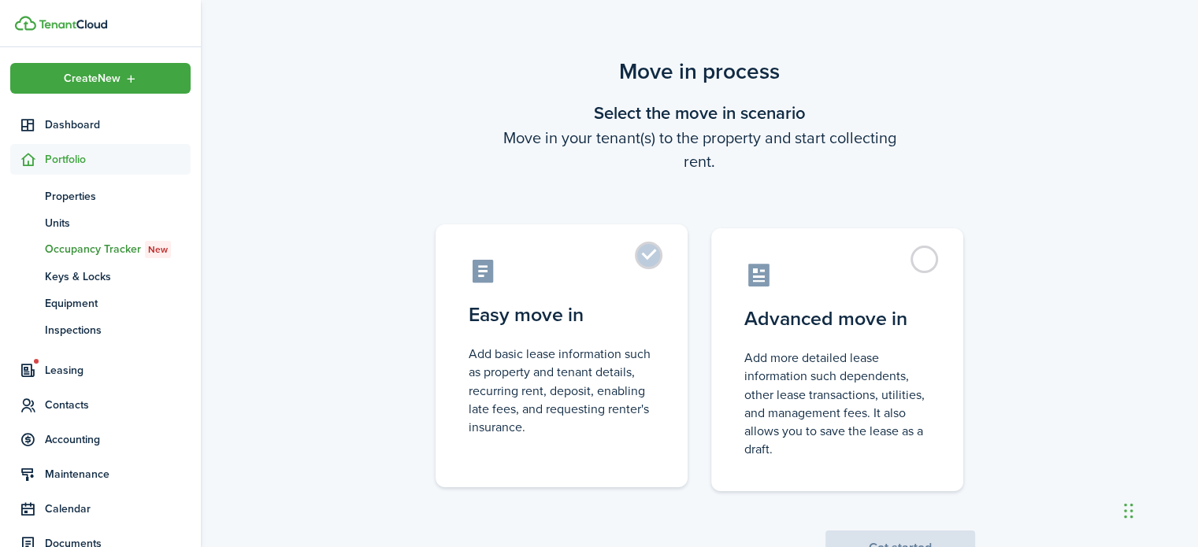
click at [652, 251] on label "Easy move in Add basic lease information such as property and tenant details, r…" at bounding box center [562, 355] width 252 height 263
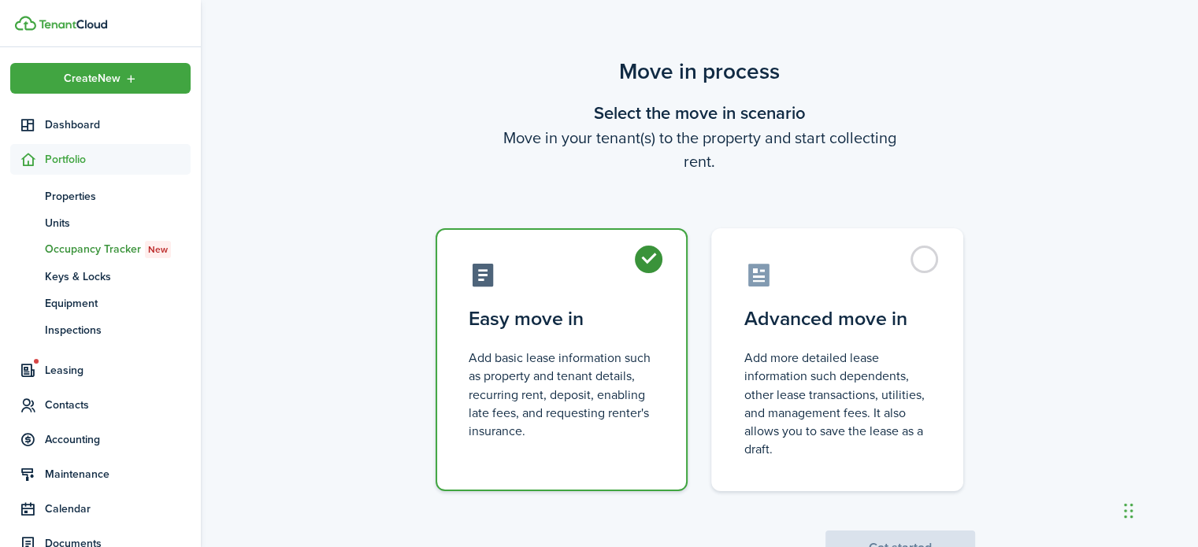
radio input "true"
click at [861, 532] on button "Get started" at bounding box center [900, 548] width 150 height 35
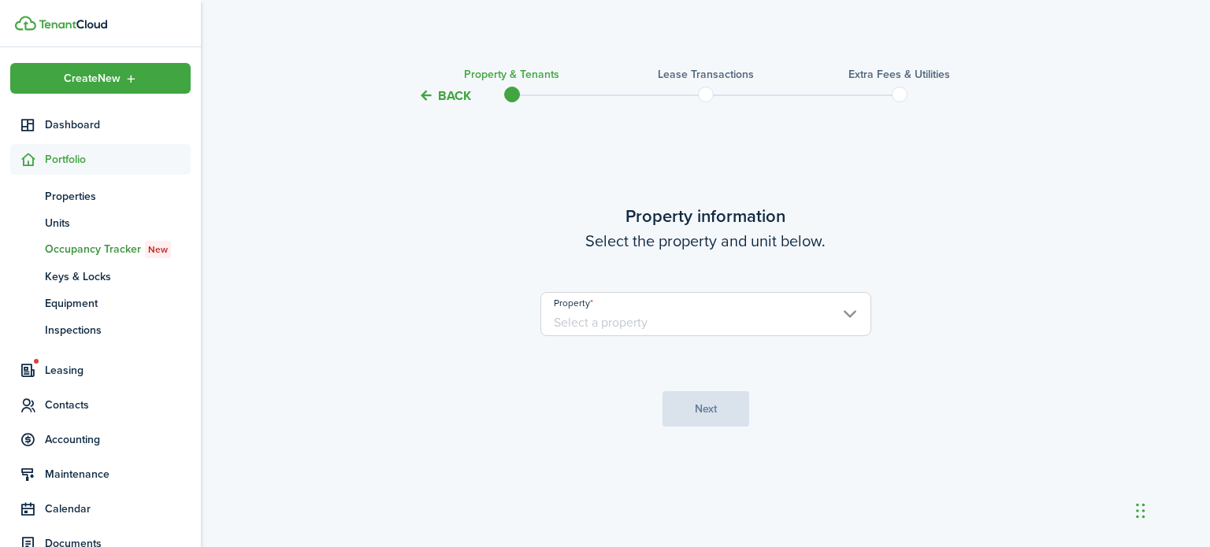
click at [573, 320] on input "Property" at bounding box center [705, 314] width 331 height 44
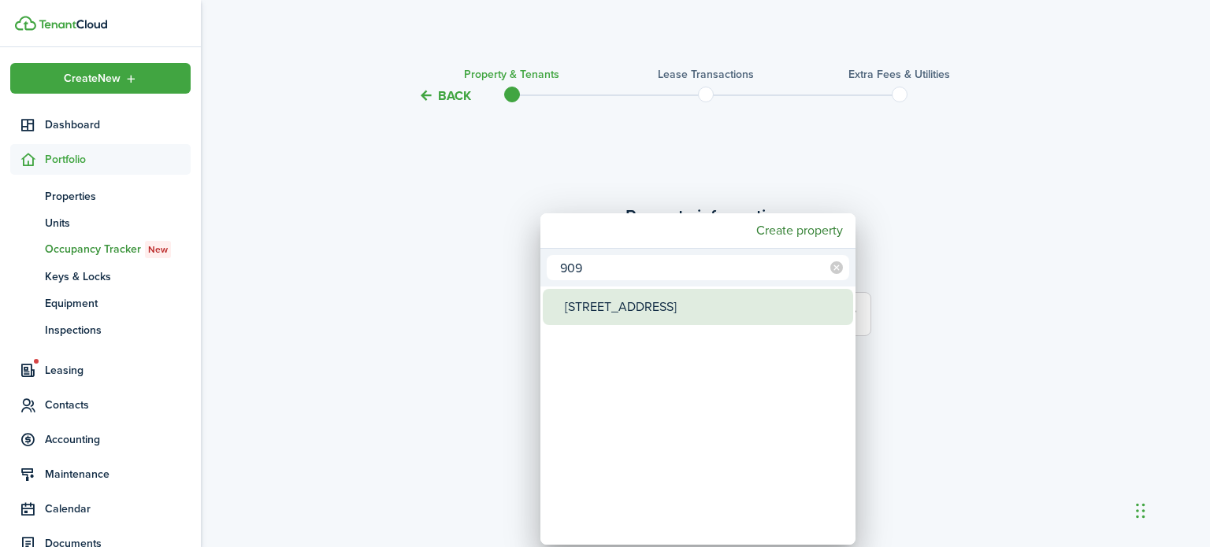
type input "909"
click at [573, 320] on div "[STREET_ADDRESS]" at bounding box center [704, 307] width 279 height 36
type input "[STREET_ADDRESS]"
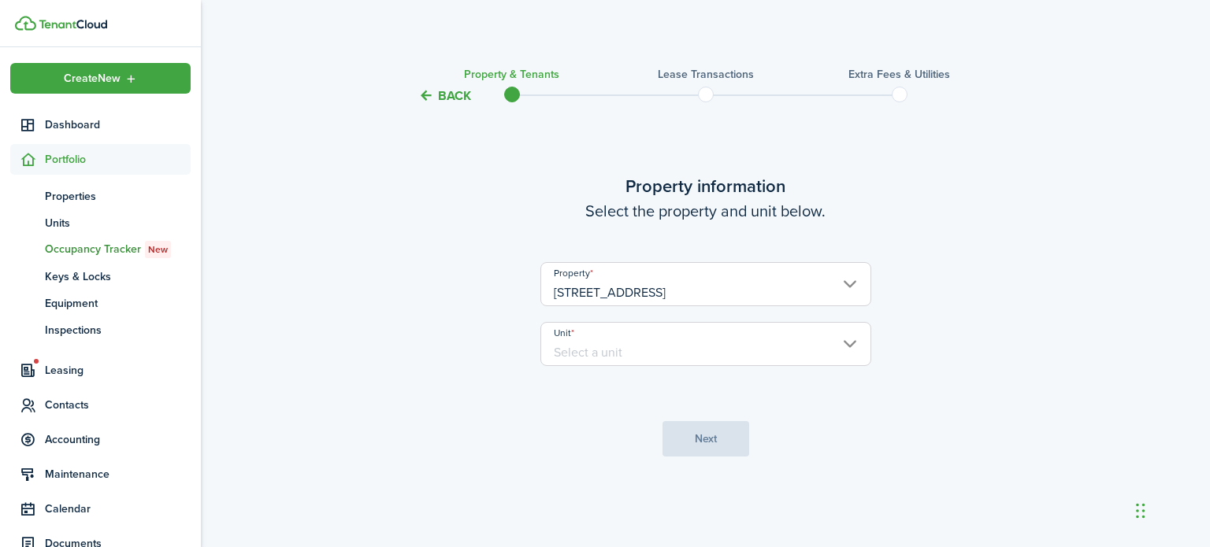
click at [597, 354] on input "Unit" at bounding box center [705, 344] width 331 height 44
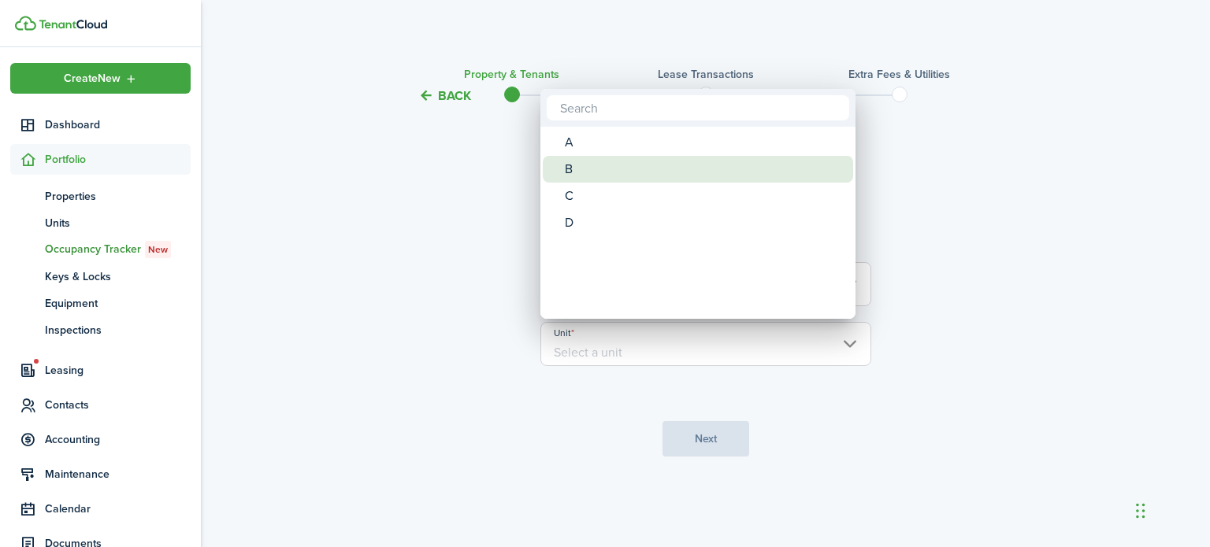
click at [575, 167] on div "B" at bounding box center [704, 169] width 279 height 27
type input "B"
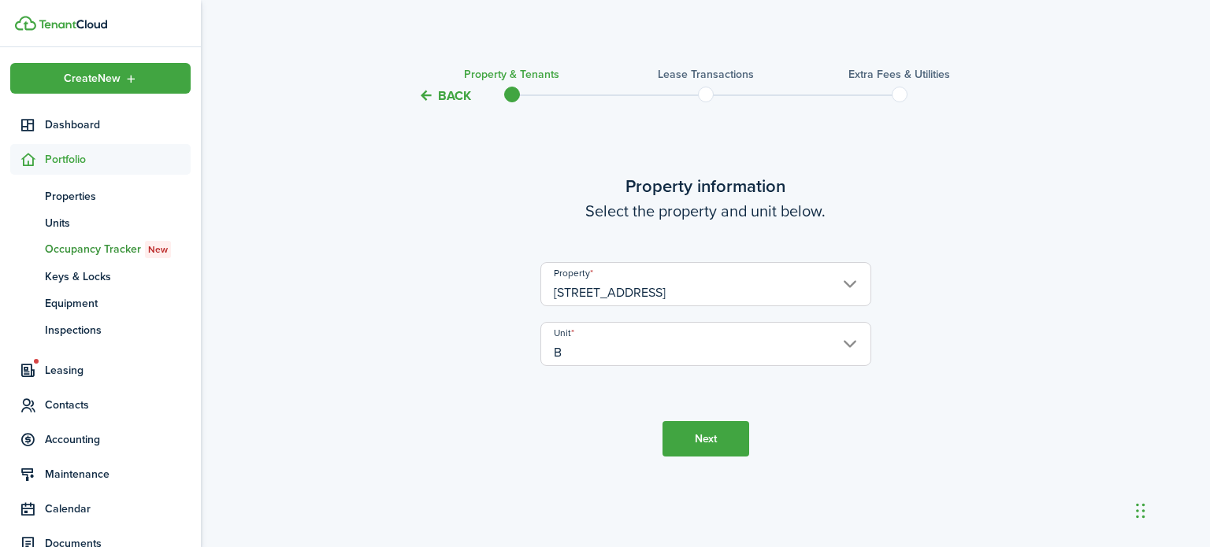
click at [678, 435] on button "Next" at bounding box center [705, 438] width 87 height 35
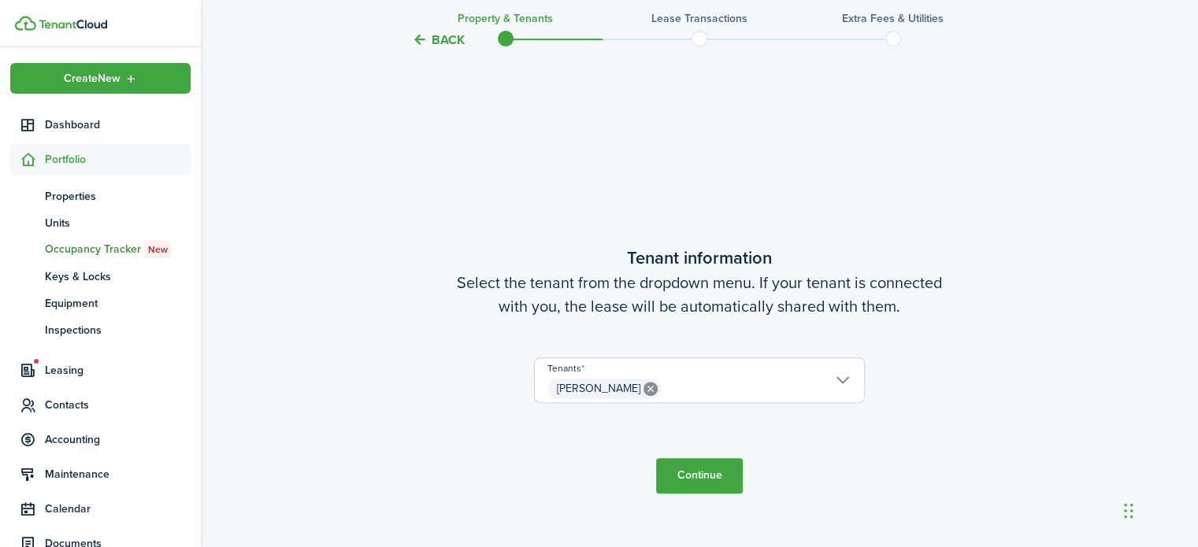
scroll to position [442, 0]
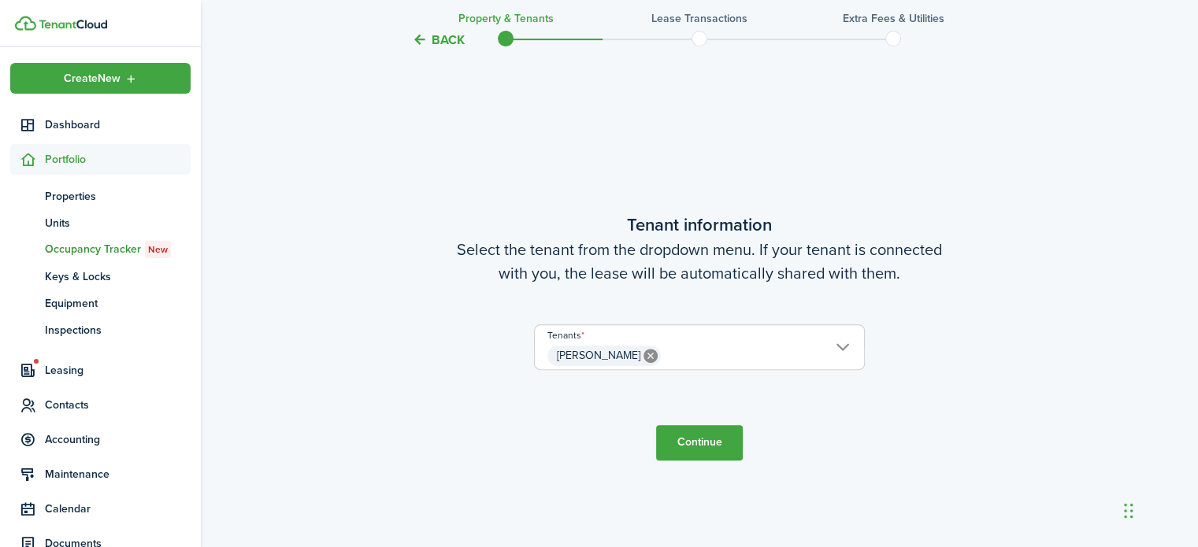
click at [678, 435] on button "Continue" at bounding box center [699, 442] width 87 height 35
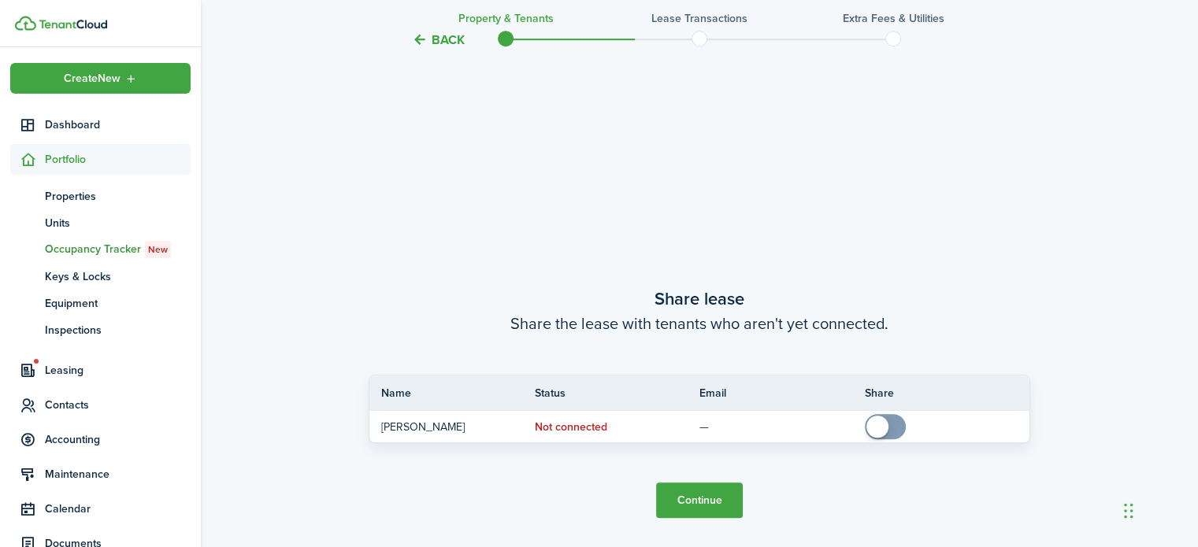
scroll to position [989, 0]
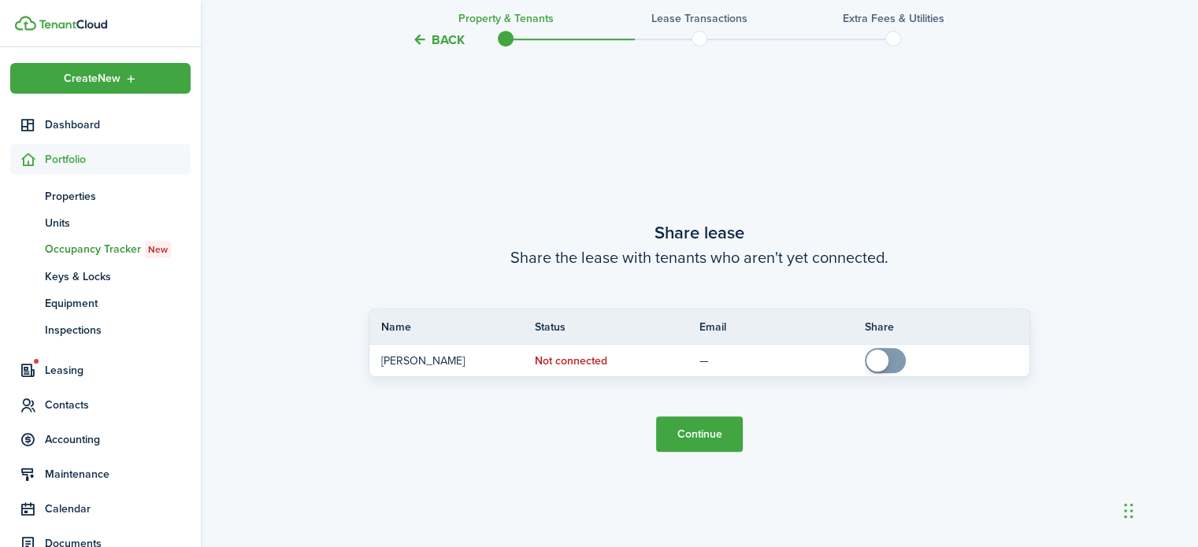
click at [678, 435] on button "Continue" at bounding box center [699, 434] width 87 height 35
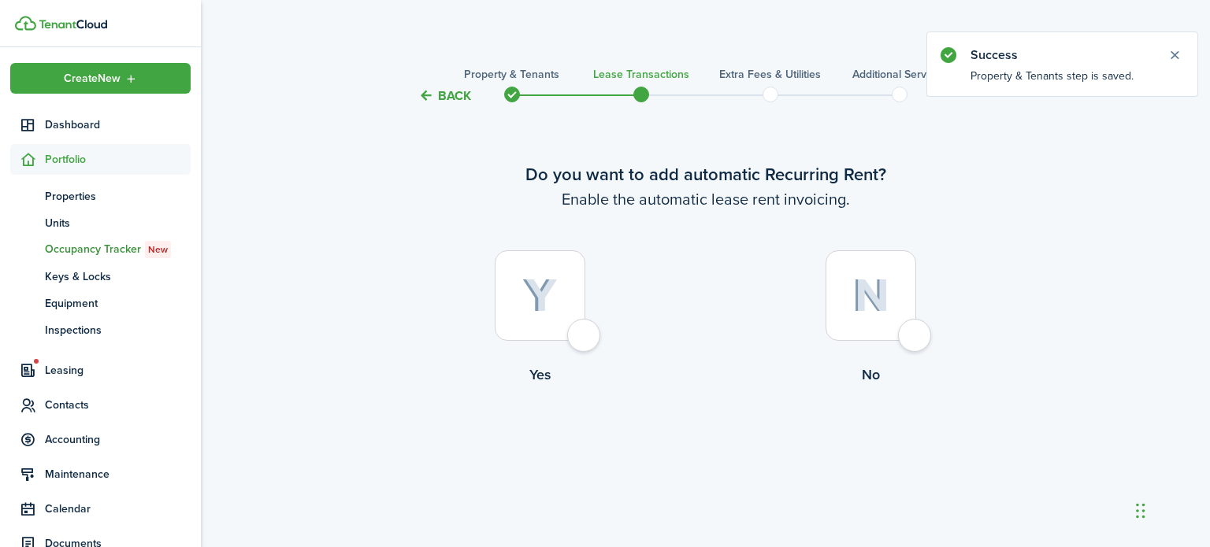
click at [581, 341] on div at bounding box center [540, 295] width 91 height 91
radio input "true"
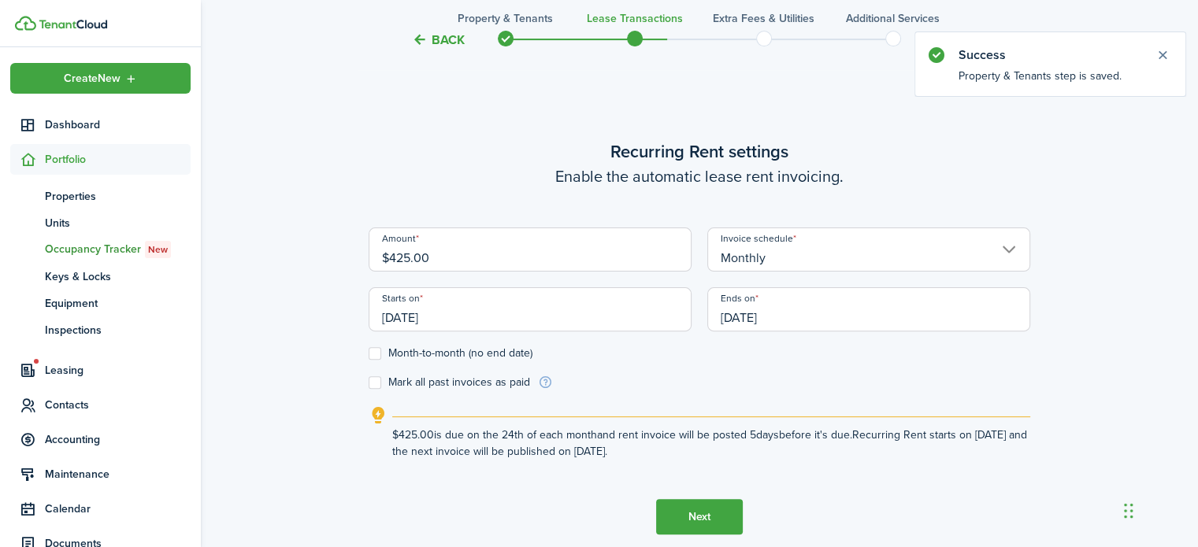
scroll to position [442, 0]
click at [450, 258] on input "$425.00" at bounding box center [530, 249] width 323 height 44
click at [491, 325] on input "[DATE]" at bounding box center [530, 309] width 323 height 44
type input "$600.00"
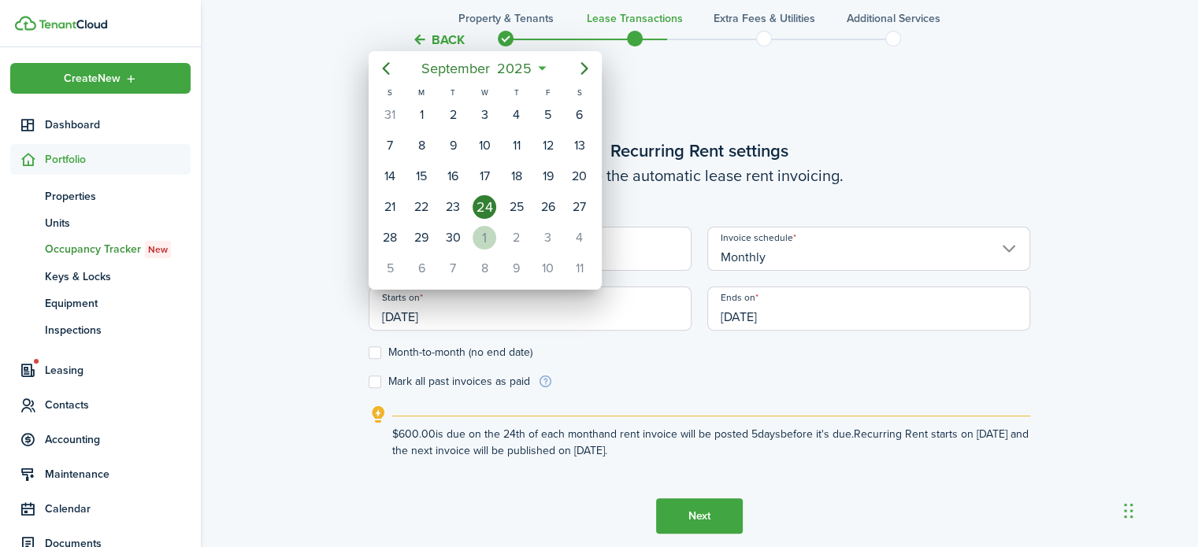
click at [486, 234] on div "1" at bounding box center [485, 238] width 24 height 24
type input "[DATE]"
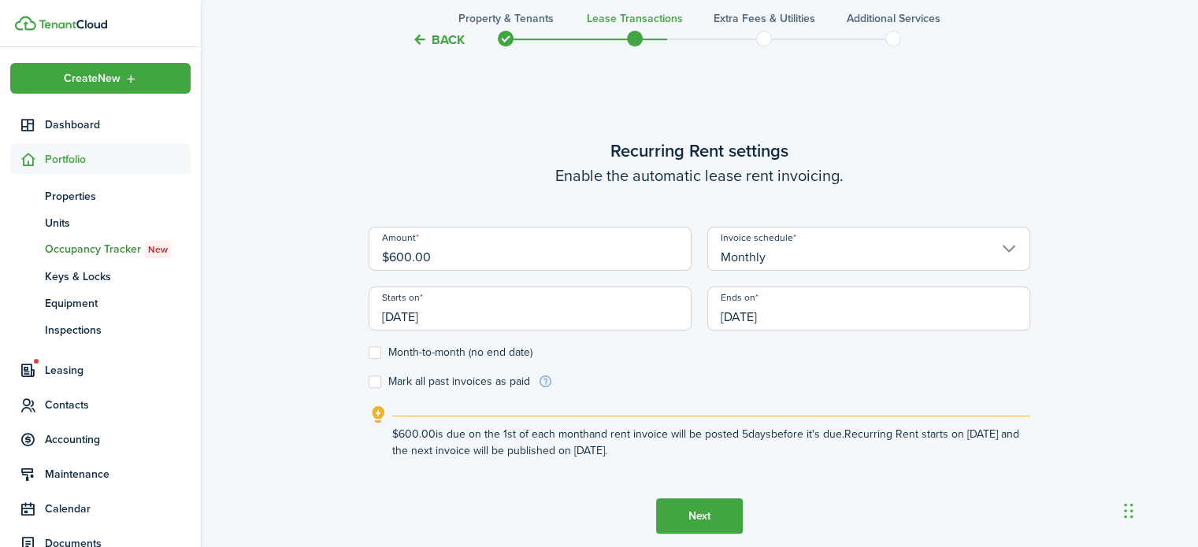
scroll to position [0, 0]
click at [836, 318] on input "[DATE]" at bounding box center [868, 309] width 323 height 44
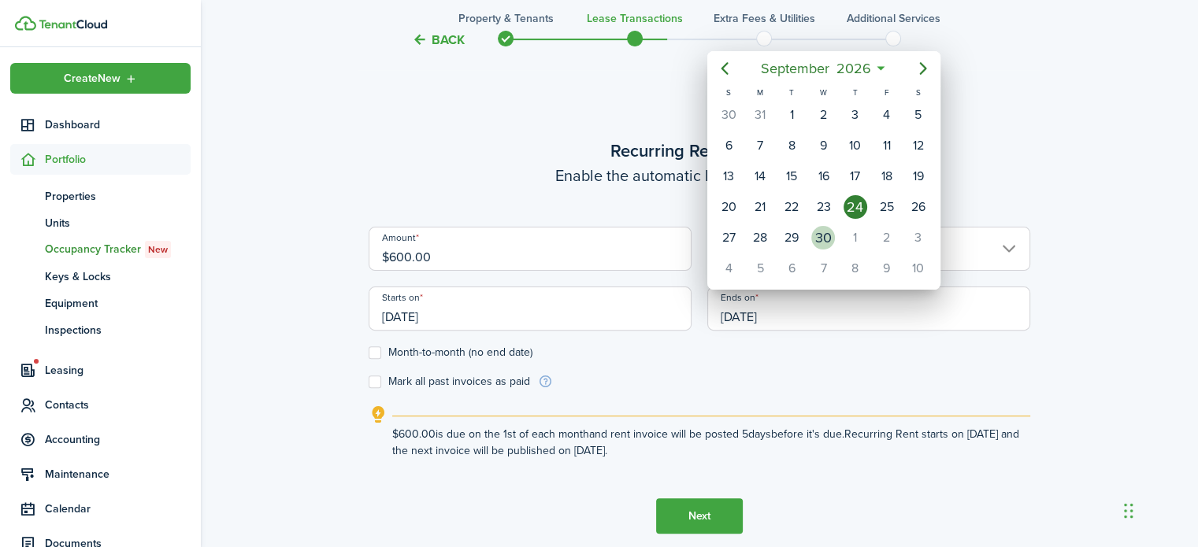
click at [830, 231] on div "30" at bounding box center [823, 238] width 24 height 24
type input "[DATE]"
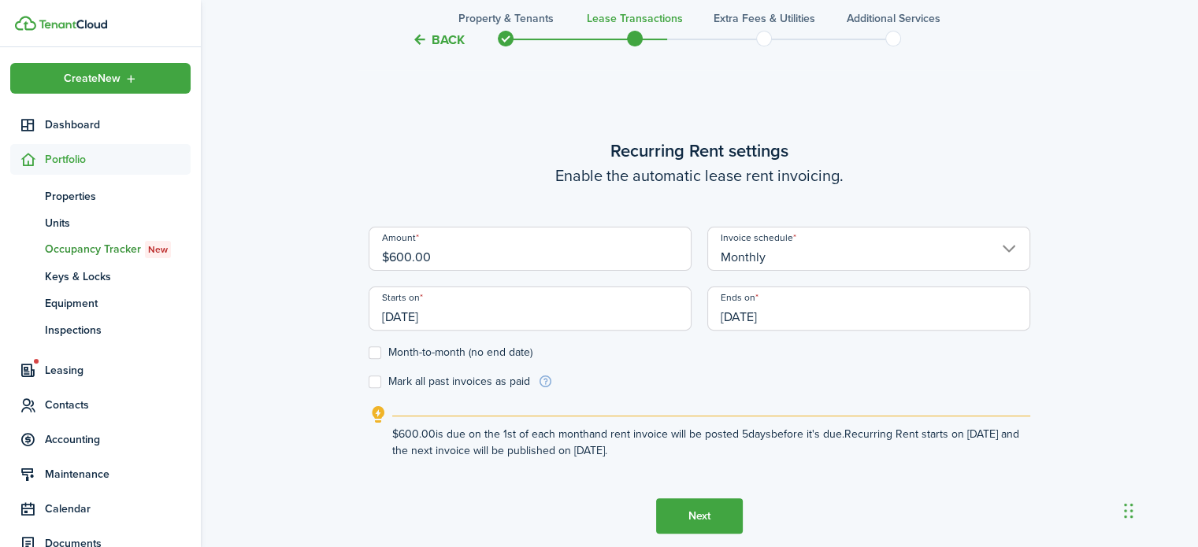
click at [686, 514] on button "Next" at bounding box center [699, 516] width 87 height 35
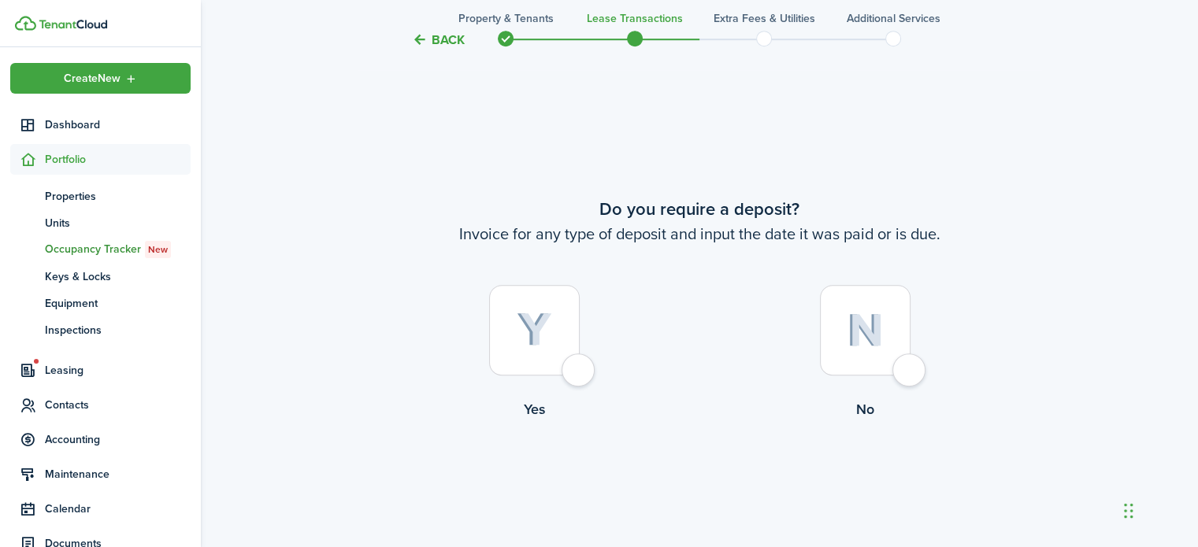
scroll to position [989, 0]
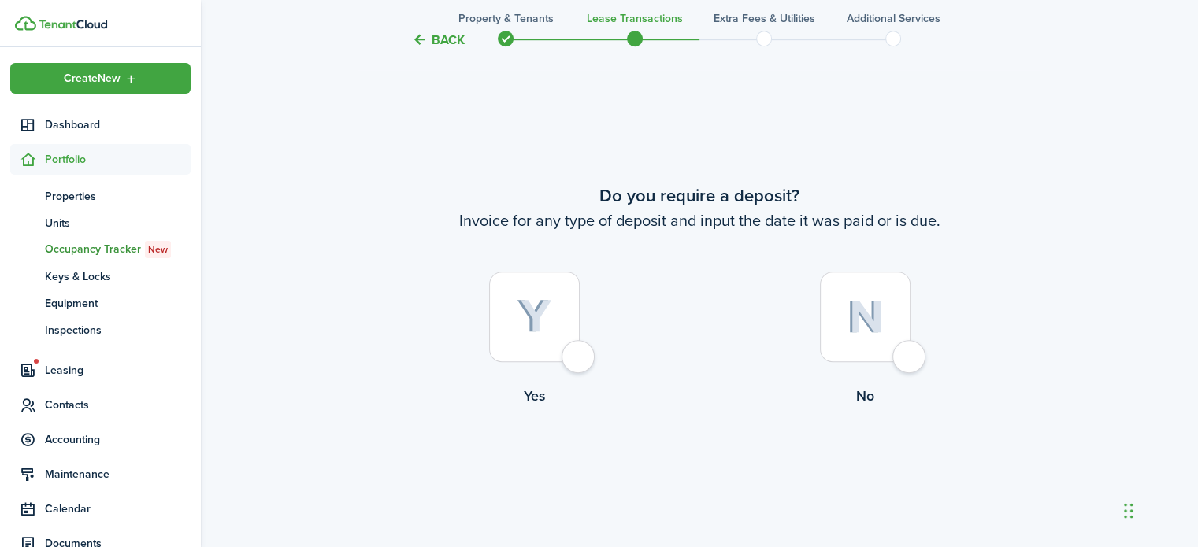
click at [580, 362] on div at bounding box center [534, 317] width 91 height 91
radio input "true"
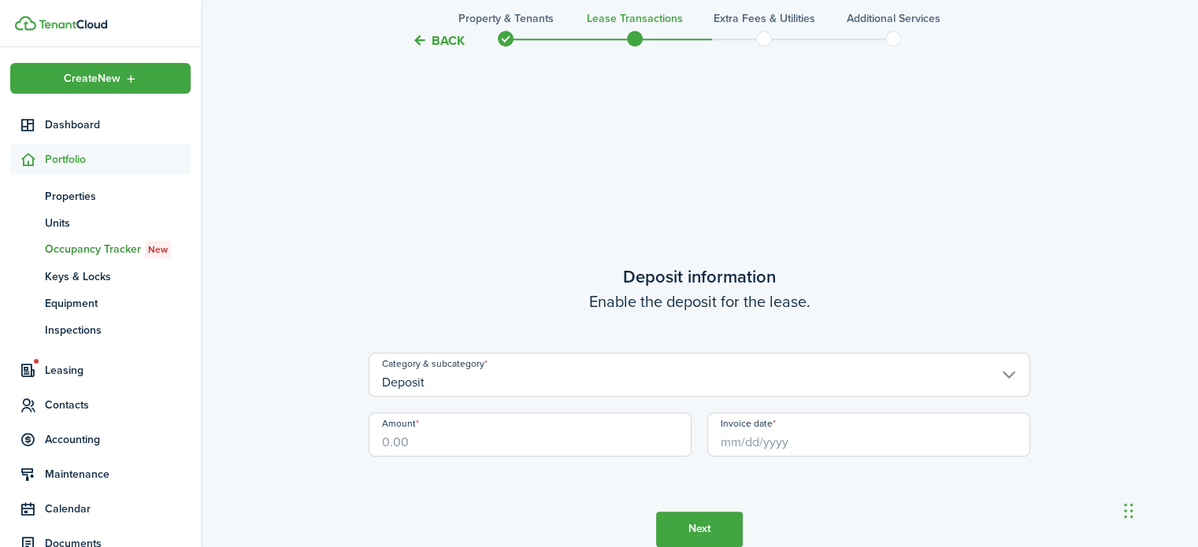
scroll to position [1537, 0]
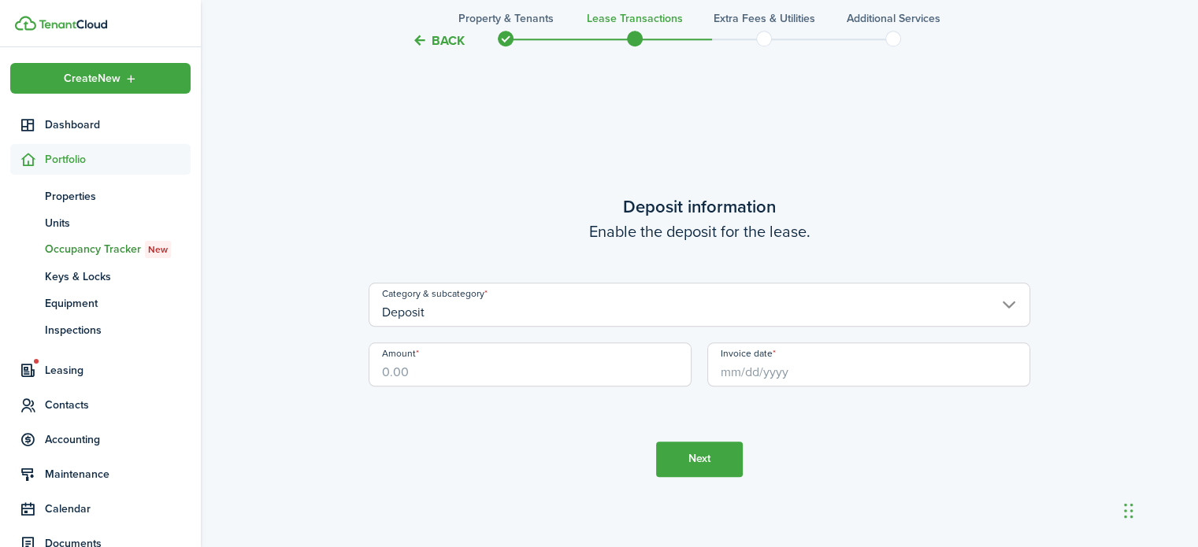
click at [538, 374] on input "Amount" at bounding box center [530, 365] width 323 height 44
click at [785, 367] on input "Invoice date" at bounding box center [868, 365] width 323 height 44
type input "$600.00"
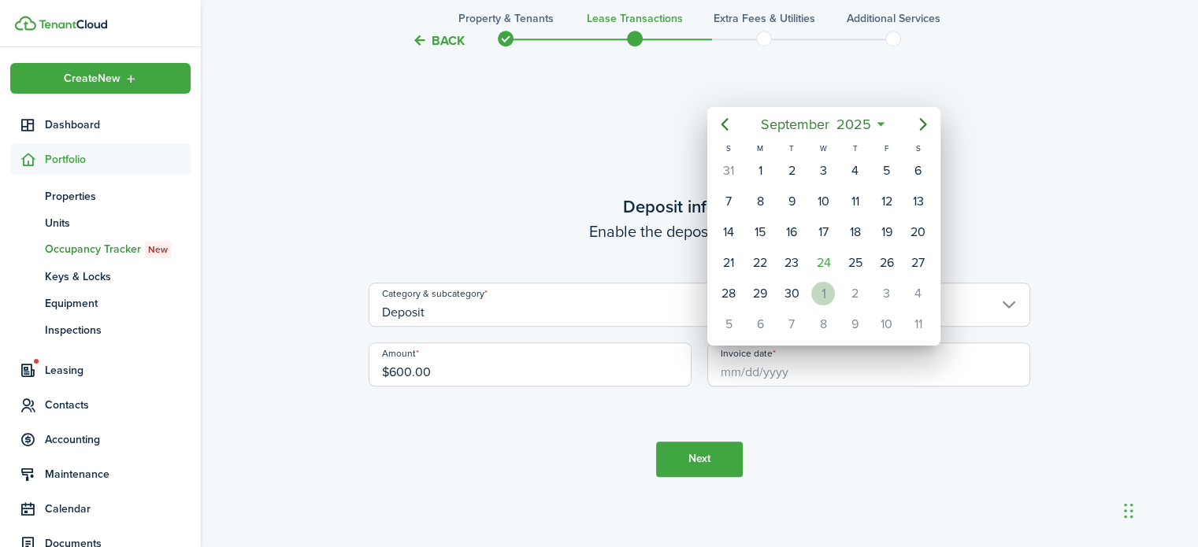
click at [825, 284] on div "1" at bounding box center [823, 294] width 24 height 24
type input "[DATE]"
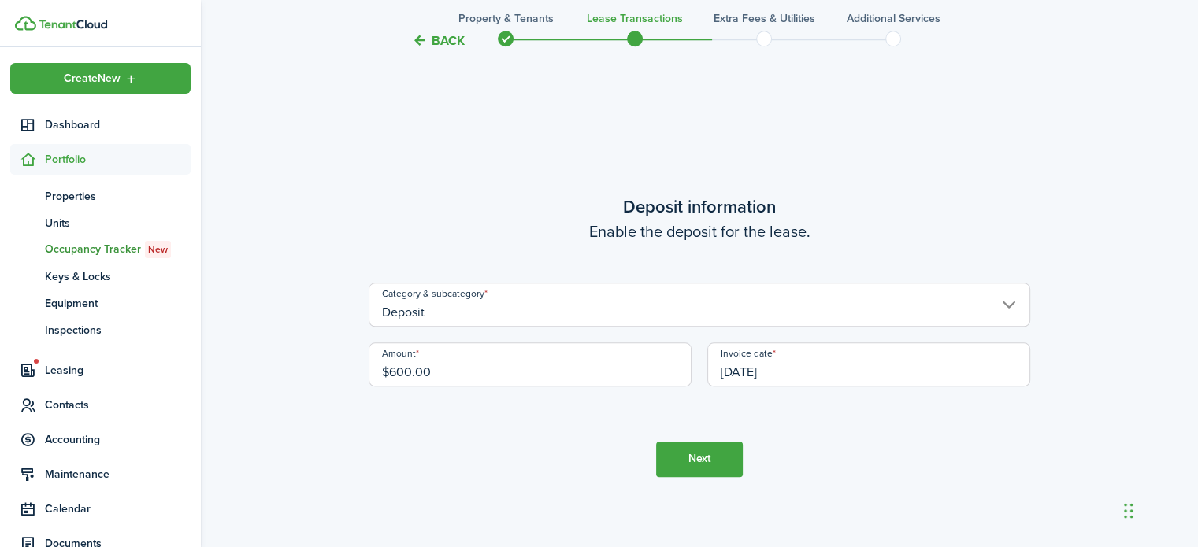
click at [695, 456] on button "Next" at bounding box center [699, 459] width 87 height 35
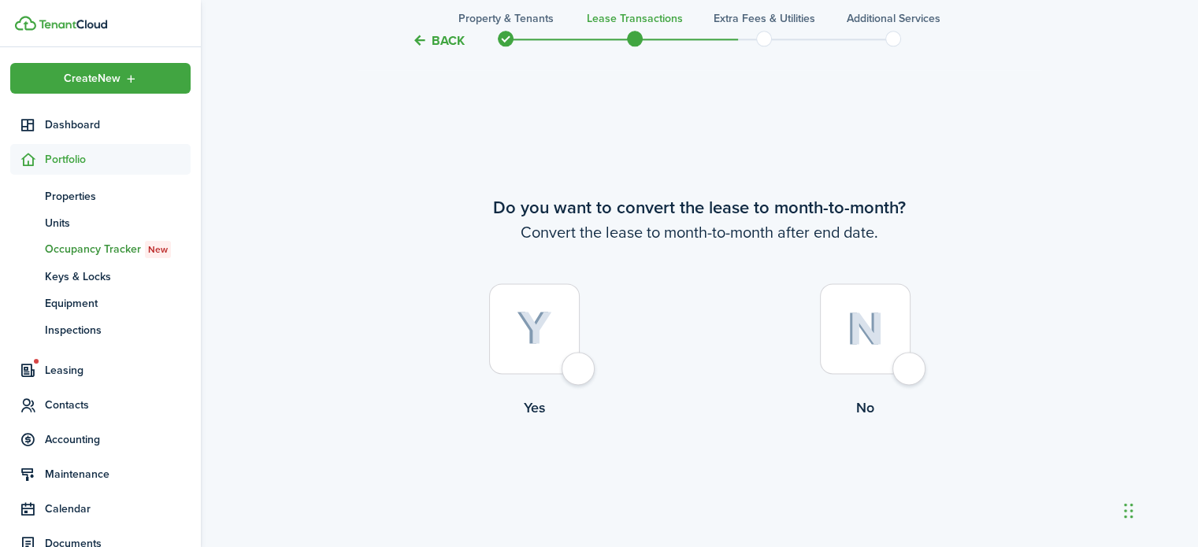
scroll to position [2085, 0]
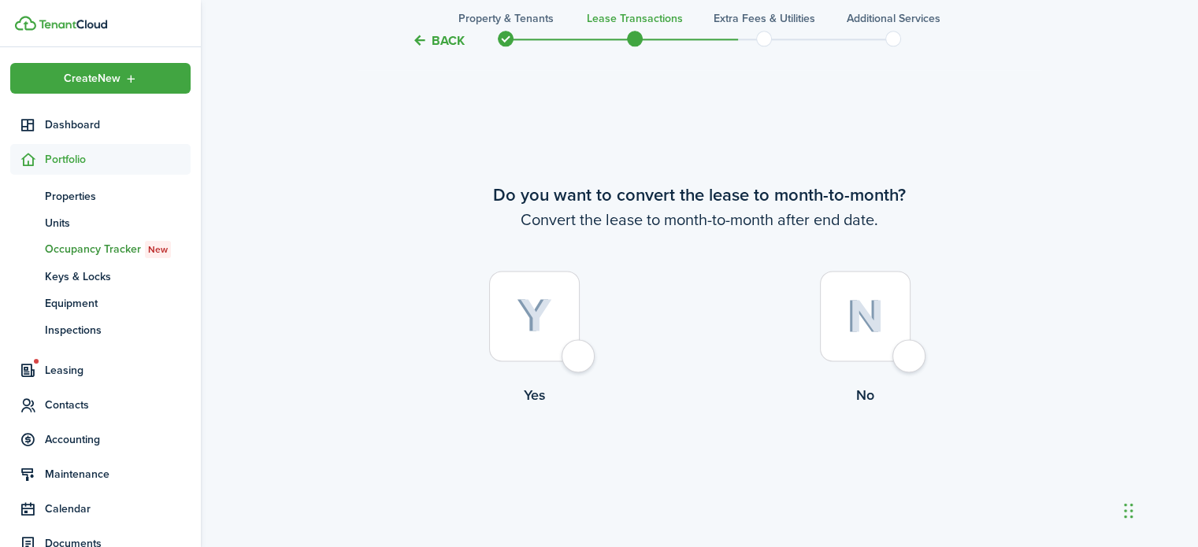
click at [579, 351] on div at bounding box center [534, 316] width 91 height 91
radio input "true"
click at [688, 469] on button "Continue" at bounding box center [699, 470] width 87 height 35
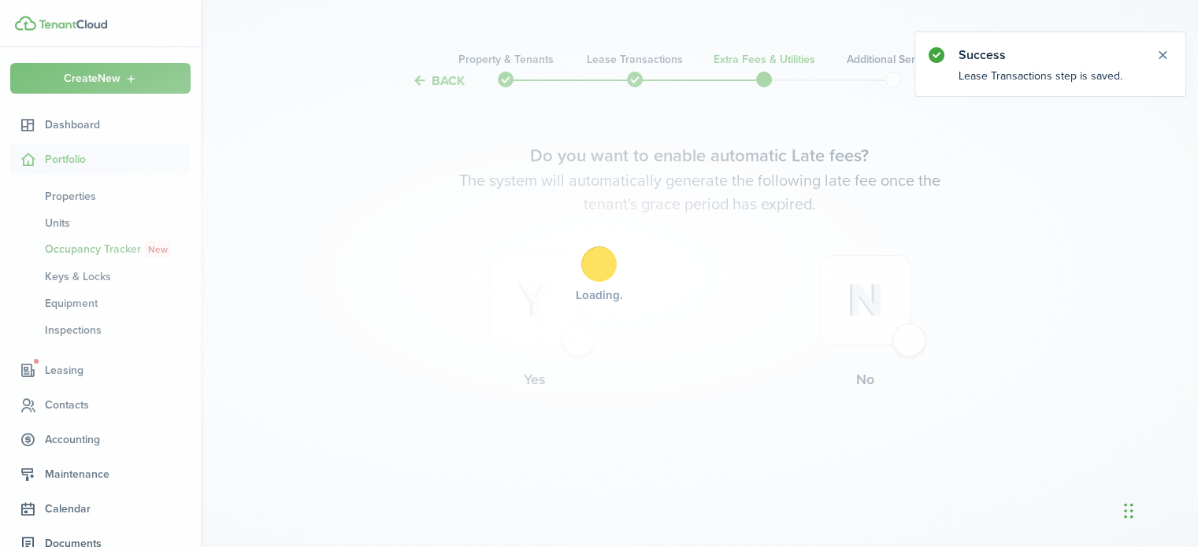
scroll to position [0, 0]
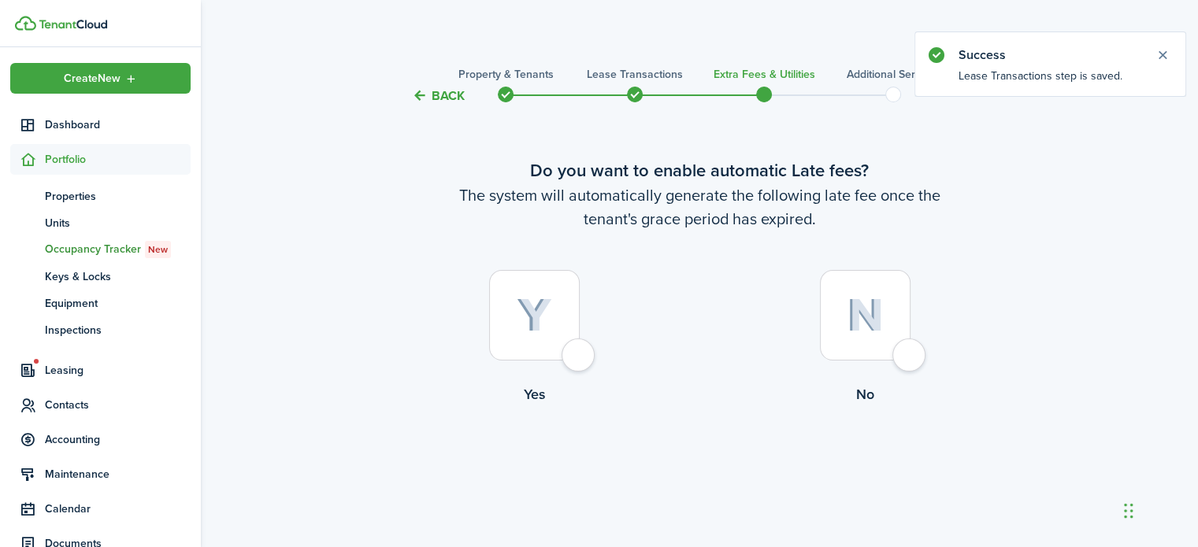
click at [908, 351] on div at bounding box center [865, 315] width 91 height 91
radio input "true"
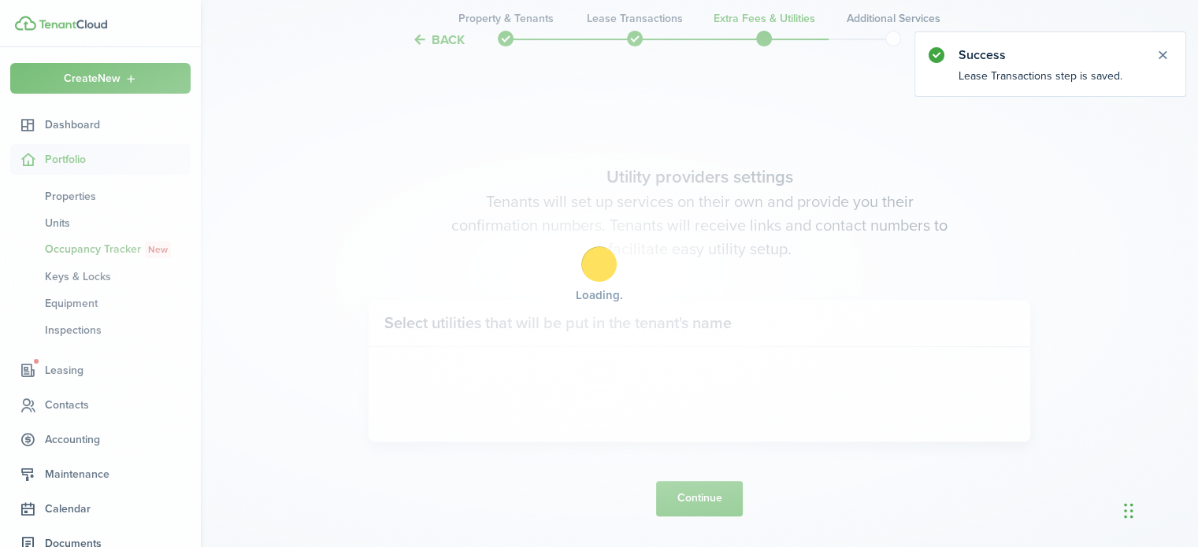
scroll to position [457, 0]
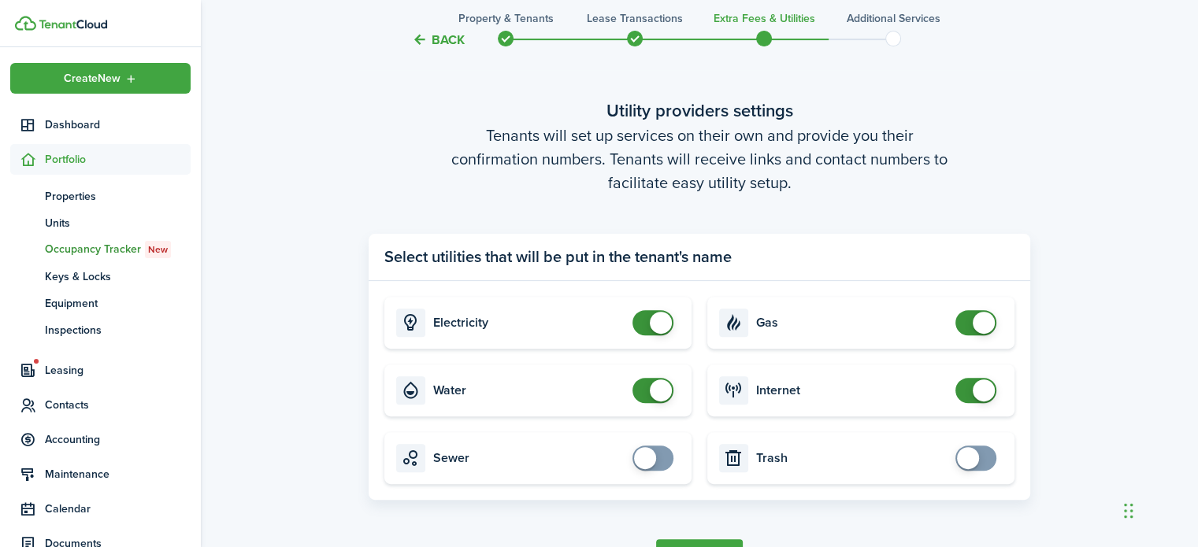
click at [681, 541] on button "Continue" at bounding box center [699, 557] width 87 height 35
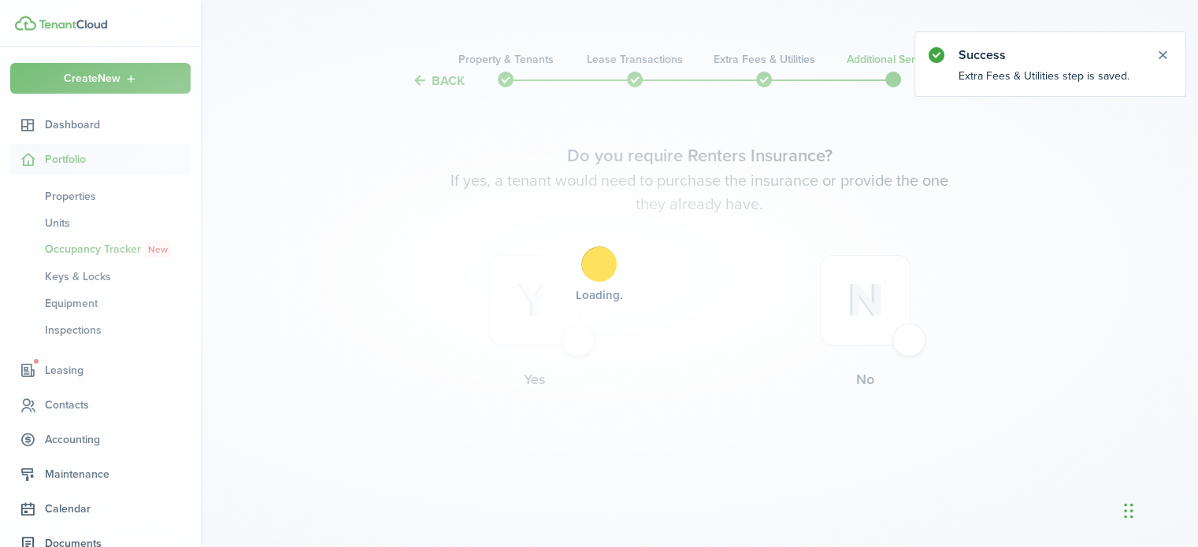
scroll to position [0, 0]
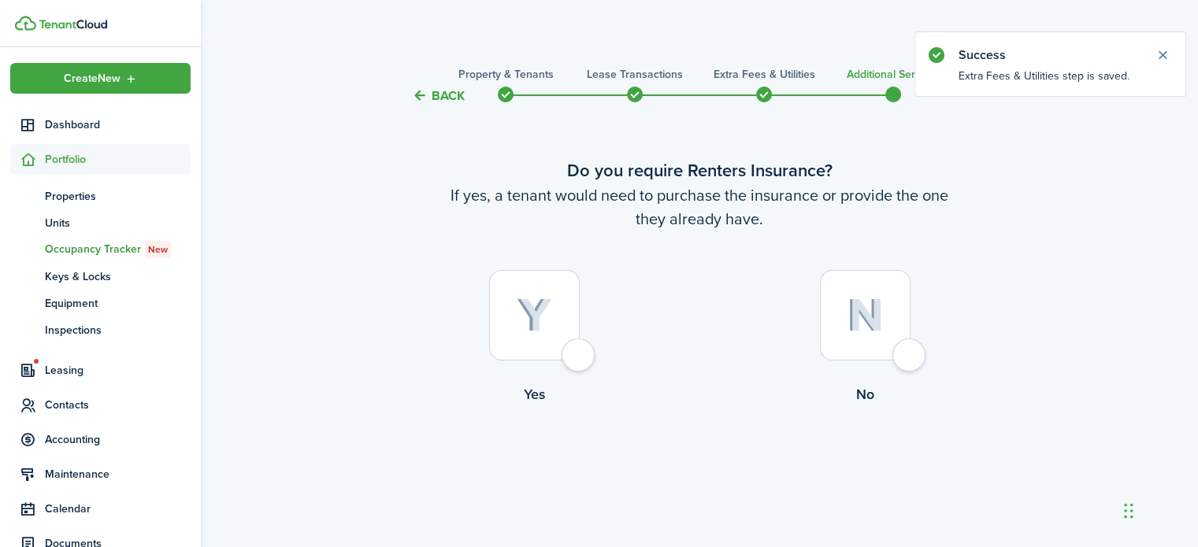
click at [910, 358] on div at bounding box center [865, 315] width 91 height 91
radio input "true"
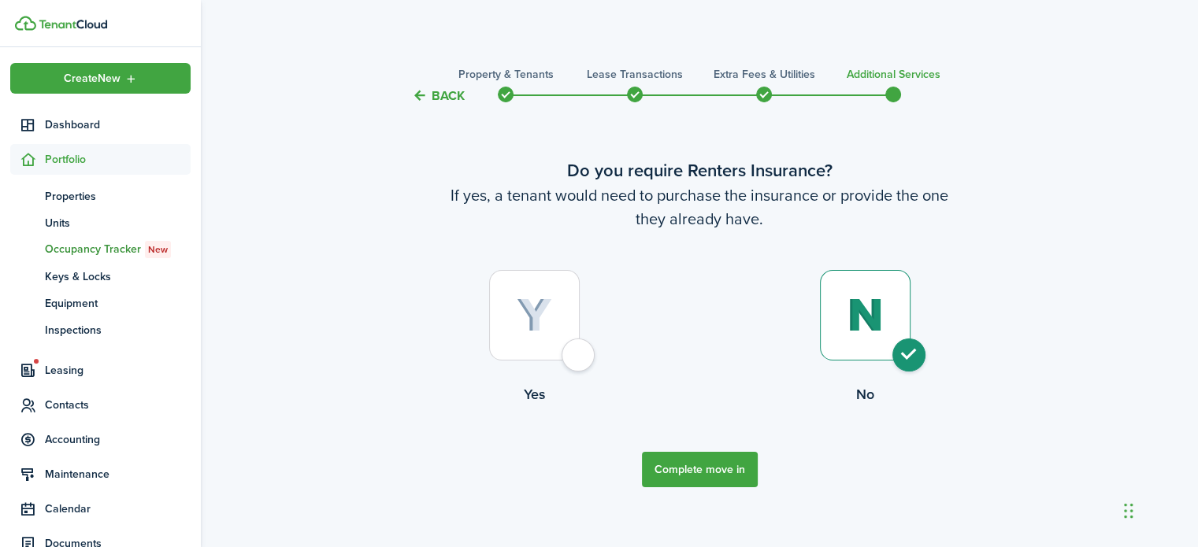
click at [679, 472] on button "Complete move in" at bounding box center [700, 469] width 116 height 35
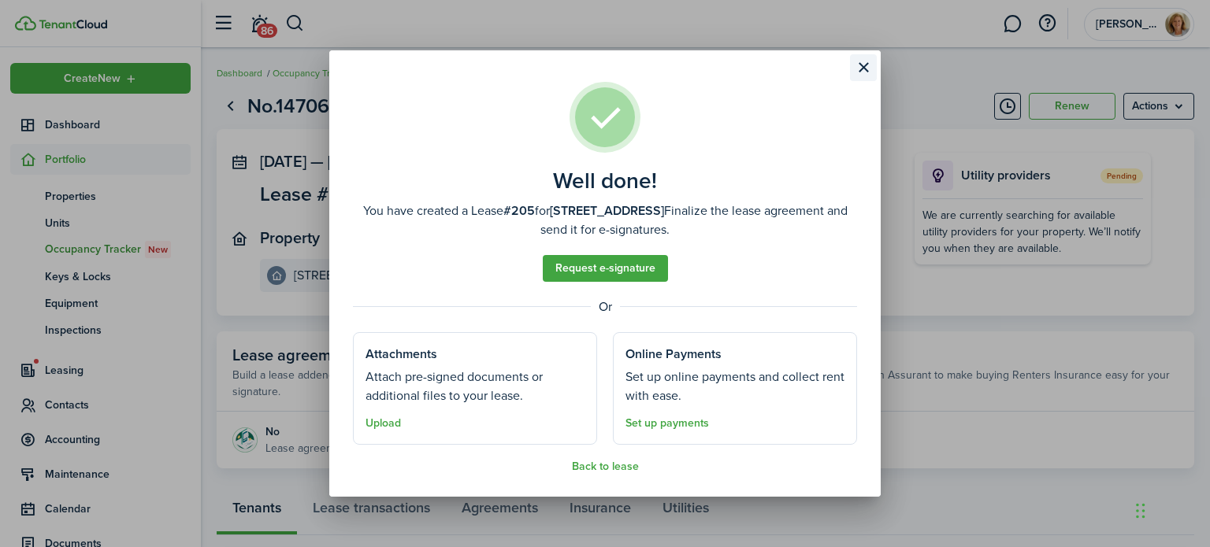
click at [862, 69] on button "Close modal" at bounding box center [863, 67] width 27 height 27
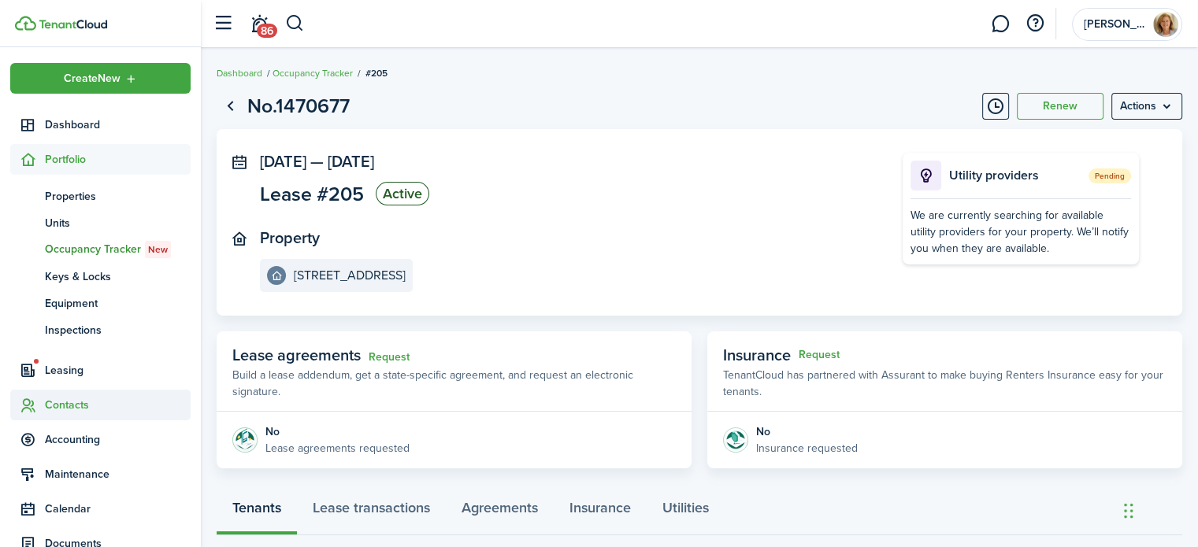
click at [103, 400] on span "Contacts" at bounding box center [118, 405] width 146 height 17
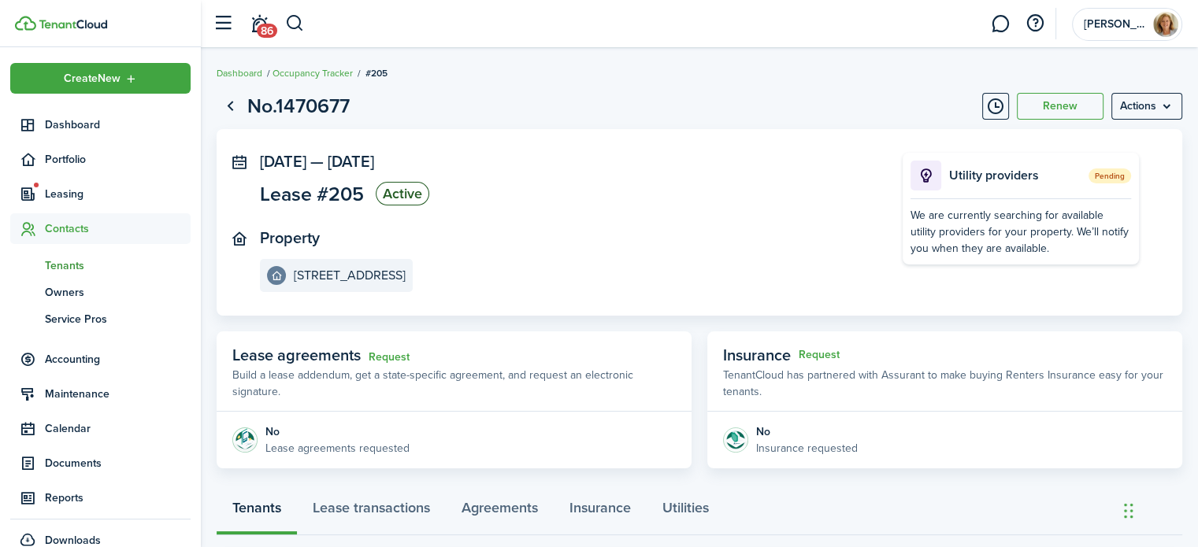
click at [88, 264] on span "Tenants" at bounding box center [118, 266] width 146 height 17
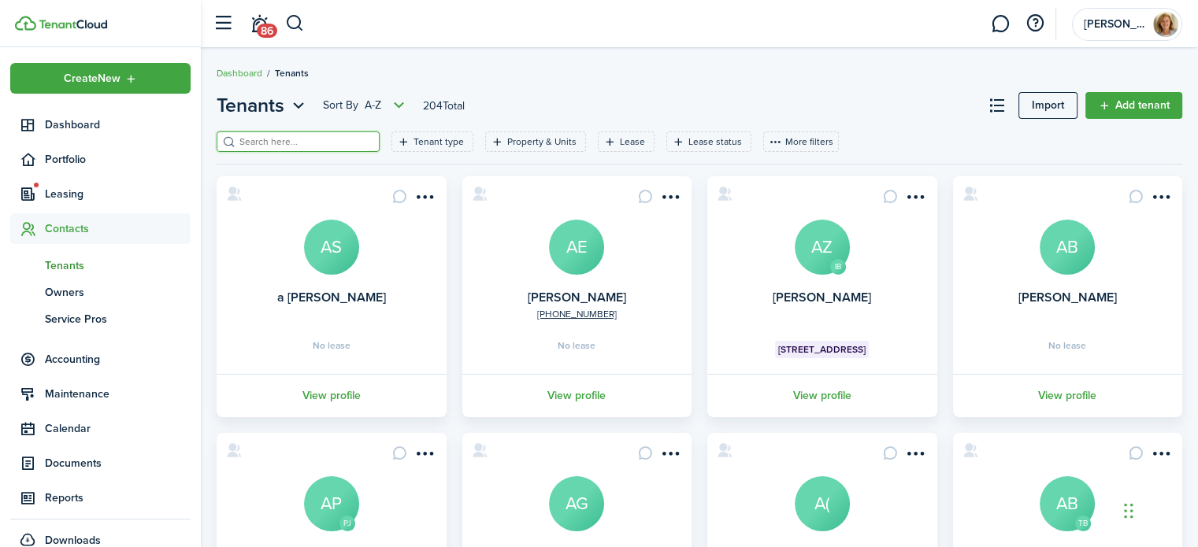
click at [320, 138] on input "search" at bounding box center [304, 142] width 139 height 15
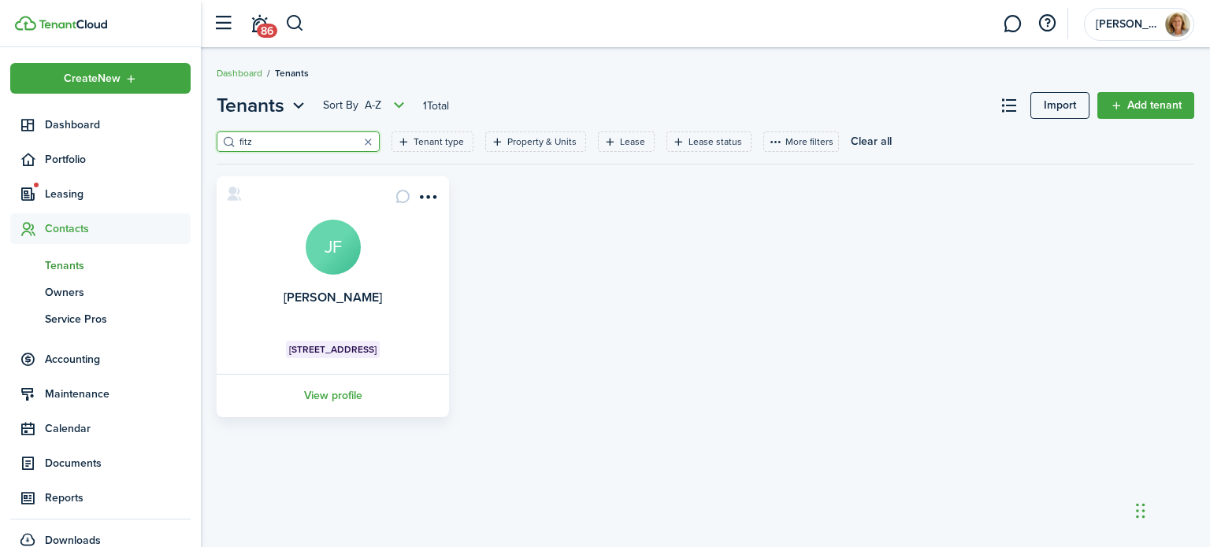
type input "fitz"
click at [331, 256] on avatar-text "JF" at bounding box center [333, 247] width 55 height 55
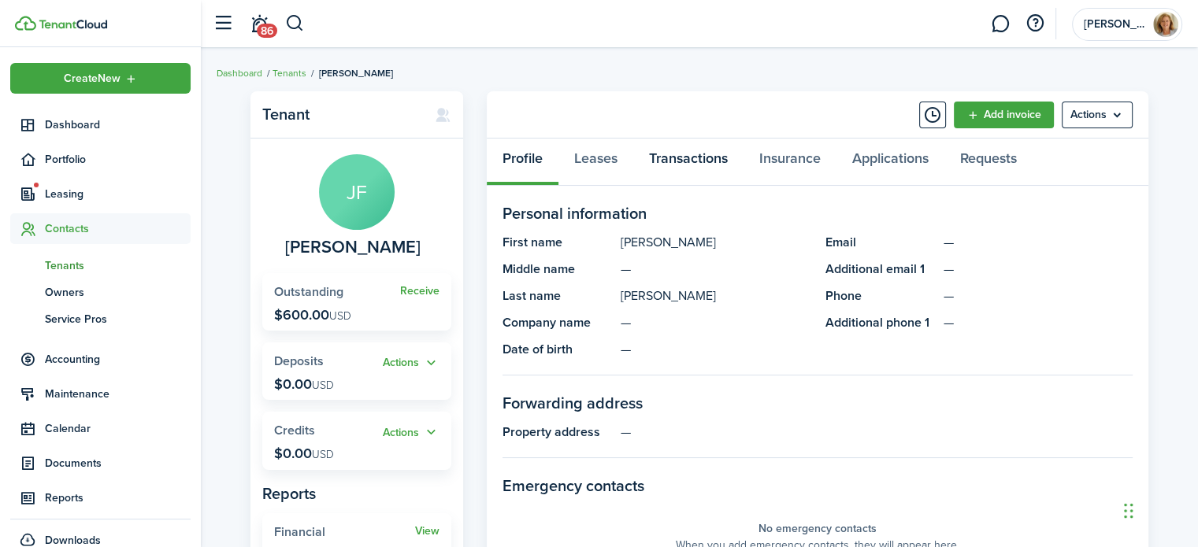
click at [681, 155] on link "Transactions" at bounding box center [688, 162] width 110 height 47
